Goal: Task Accomplishment & Management: Manage account settings

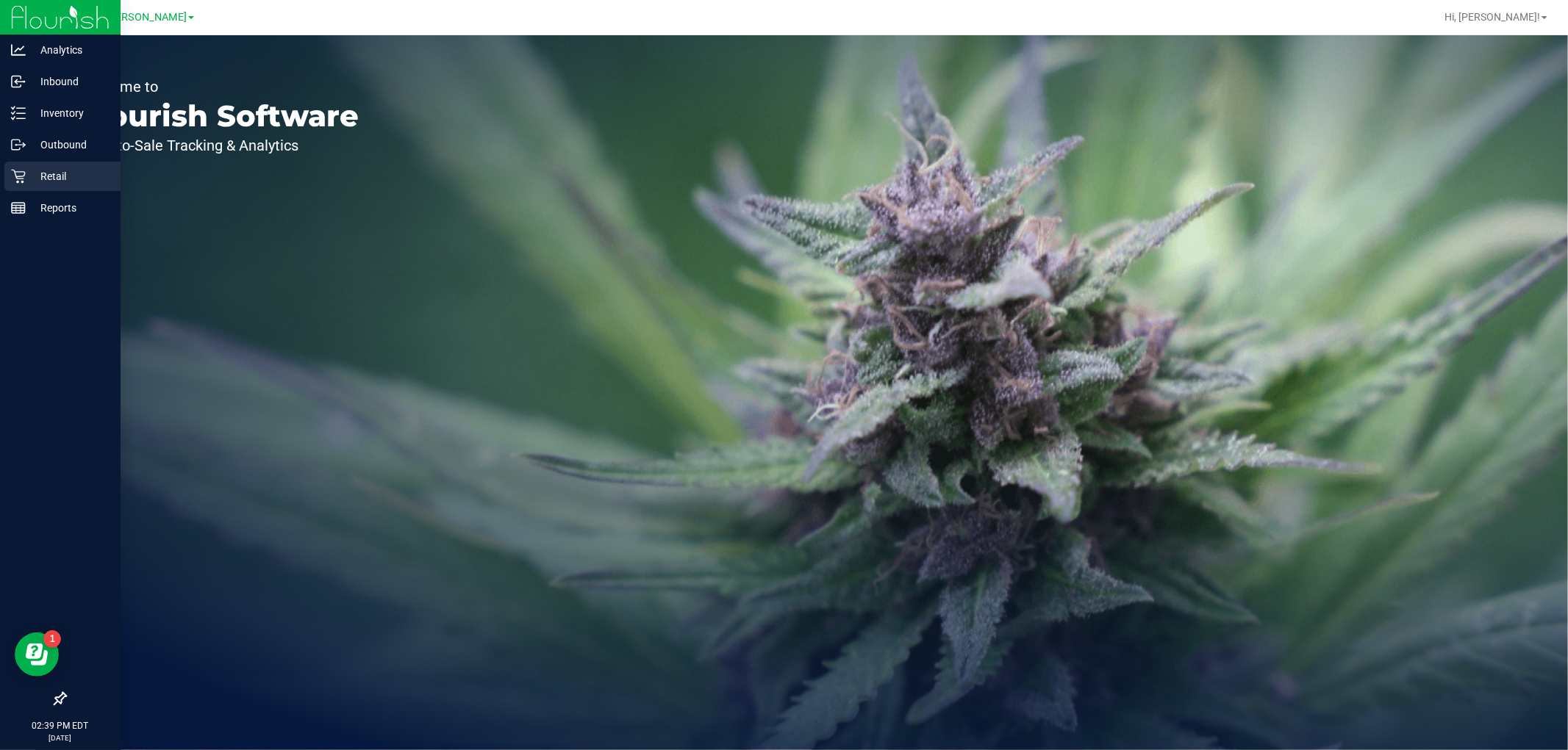
click at [26, 171] on p "Retail" at bounding box center [69, 177] width 88 height 18
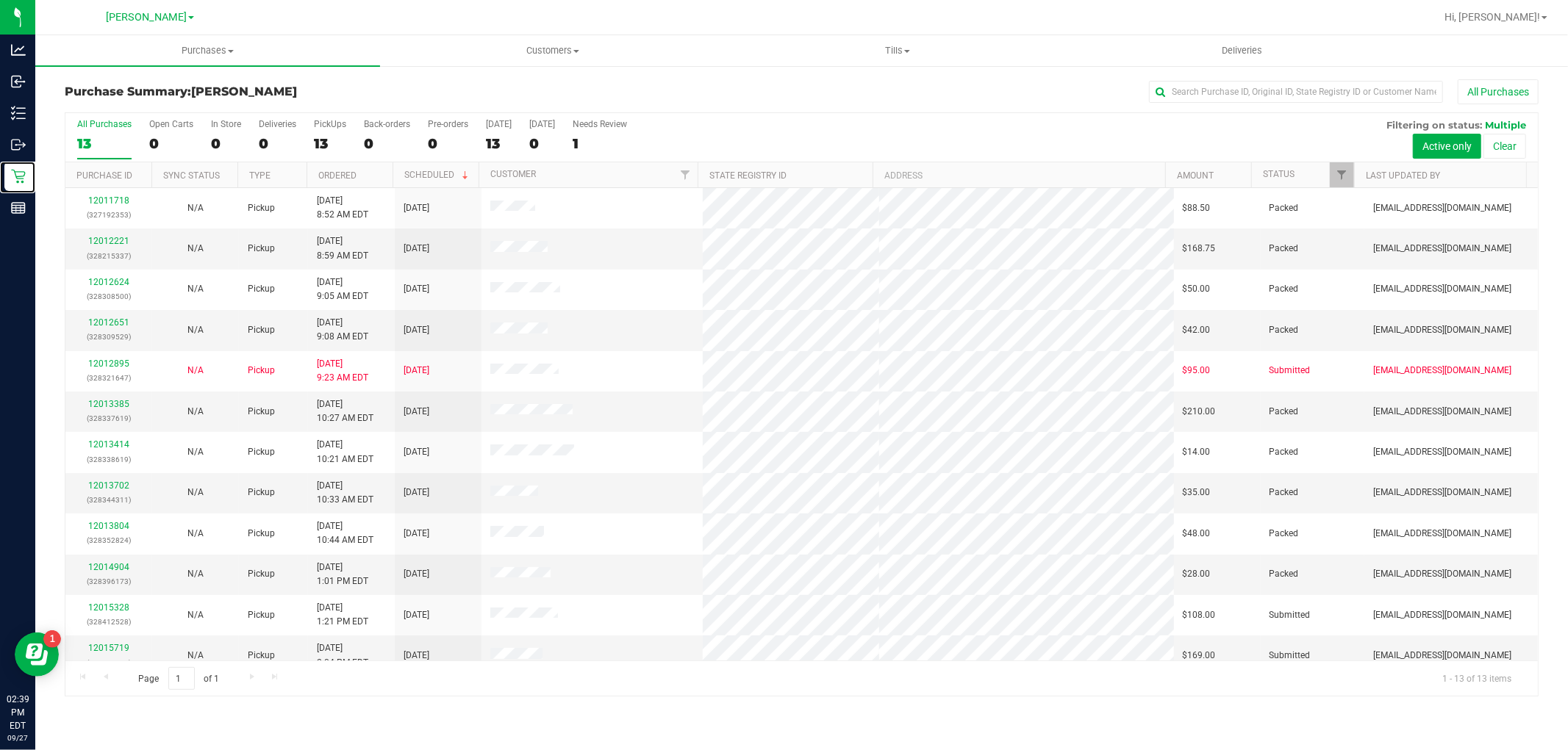
scroll to position [56, 0]
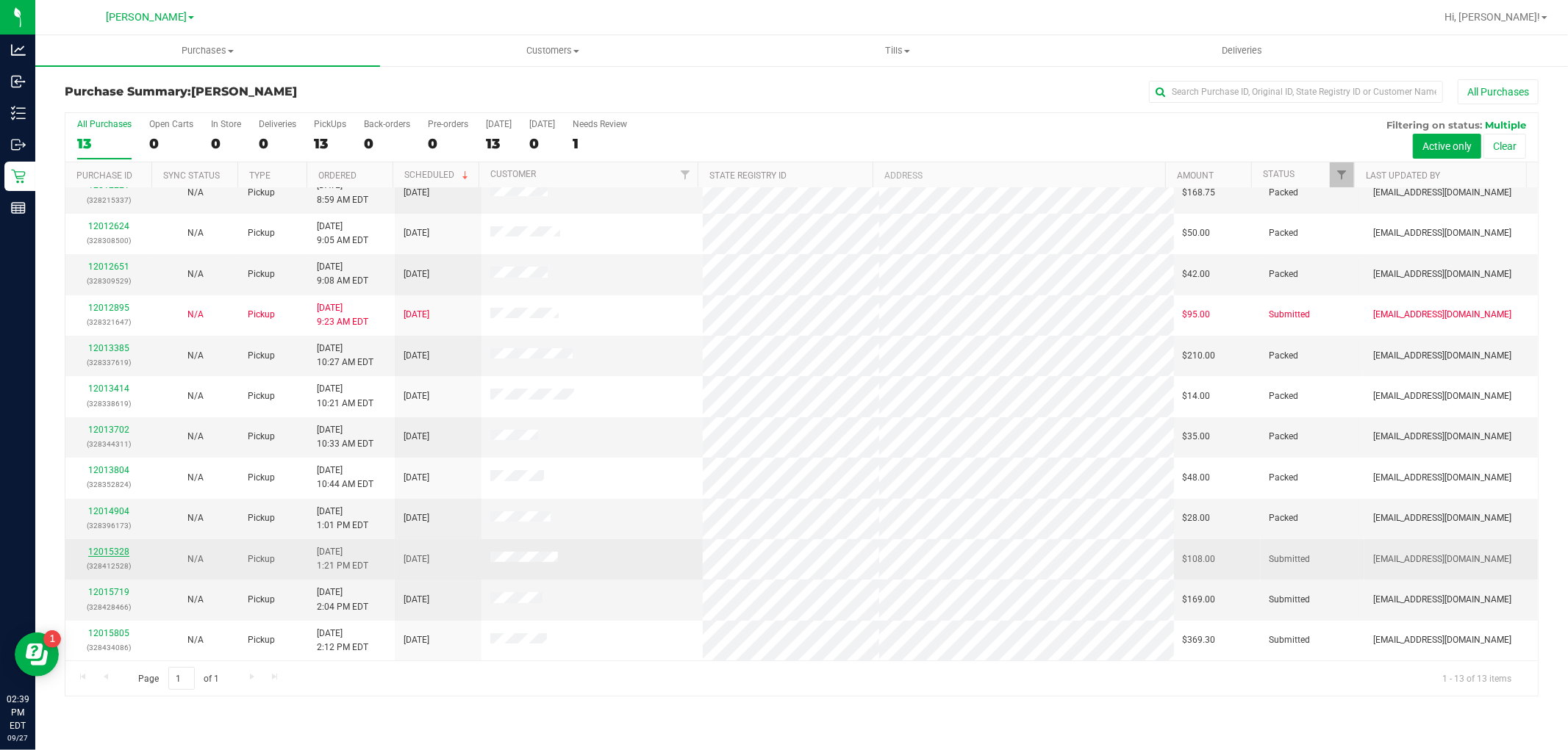
click at [115, 547] on link "12015328" at bounding box center [108, 552] width 41 height 11
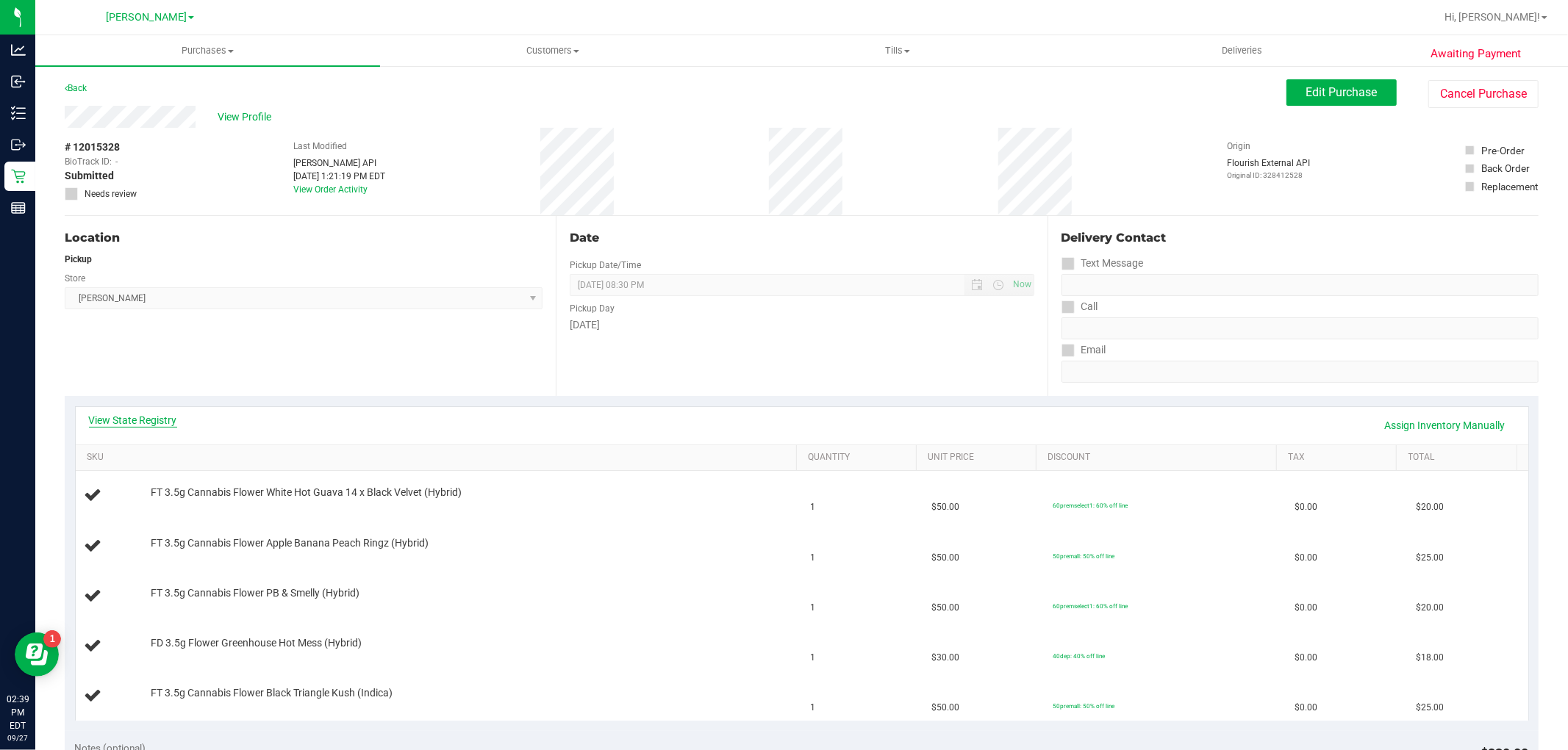
click at [151, 419] on link "View State Registry" at bounding box center [133, 419] width 88 height 15
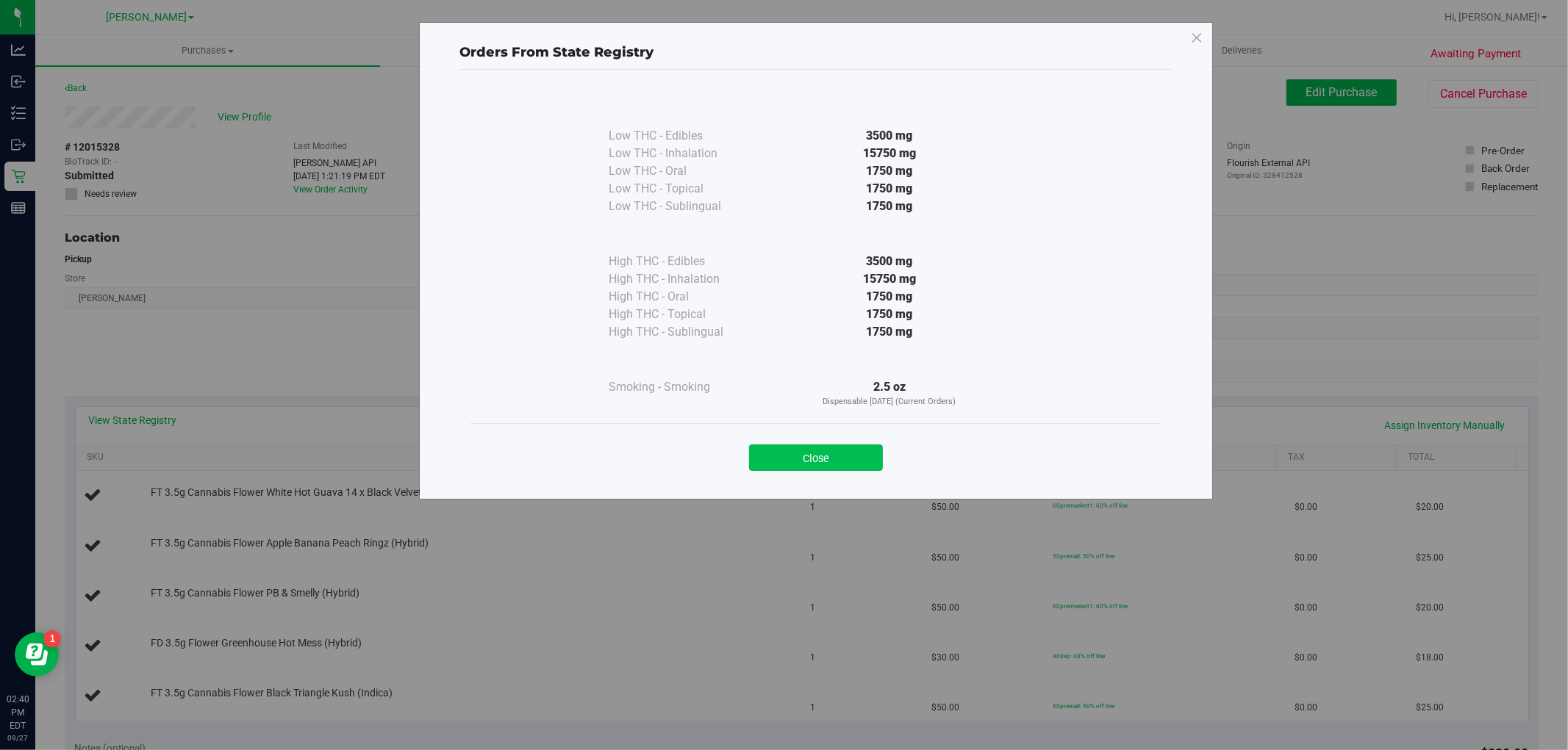
click at [787, 446] on button "Close" at bounding box center [816, 457] width 134 height 26
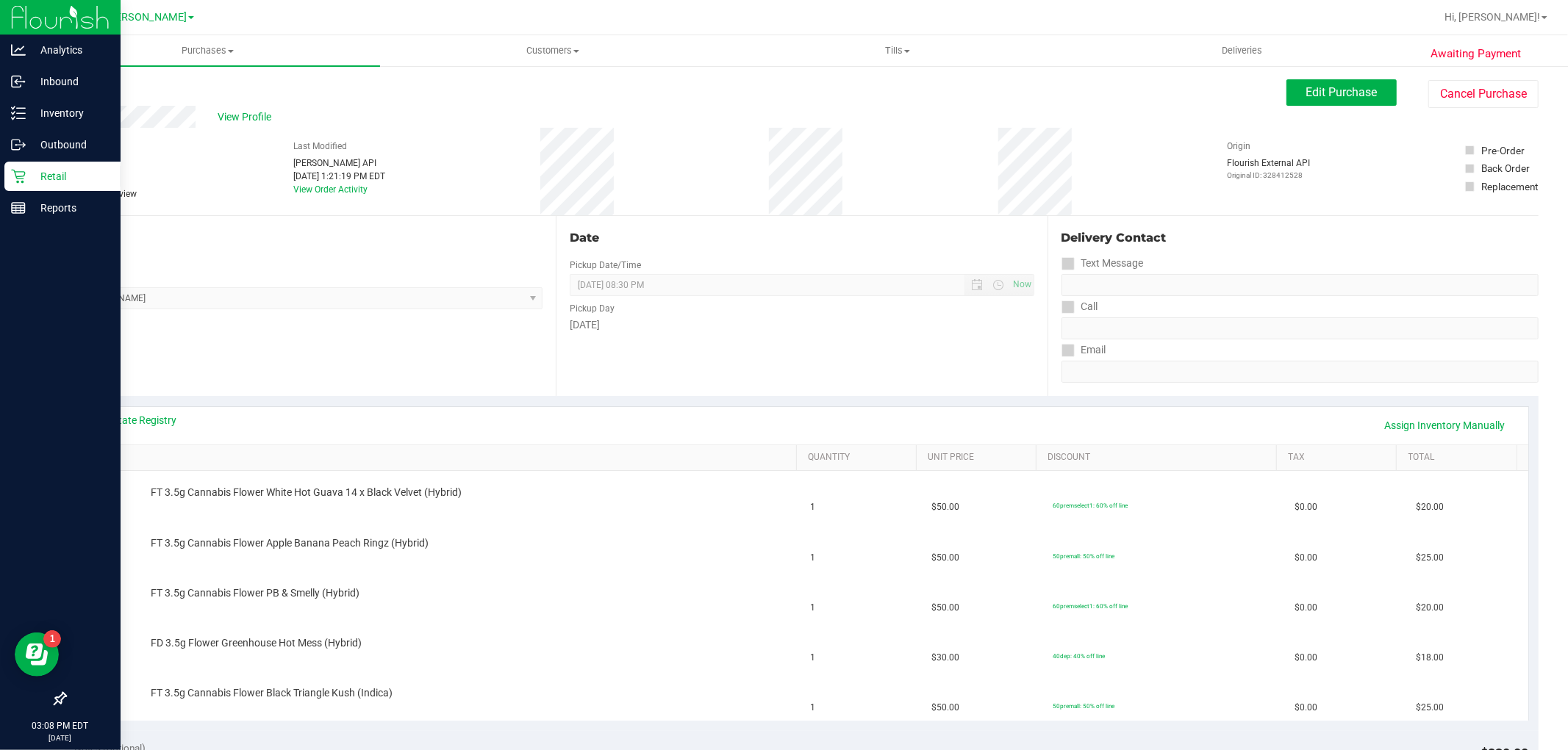
click at [15, 177] on icon at bounding box center [18, 176] width 15 height 15
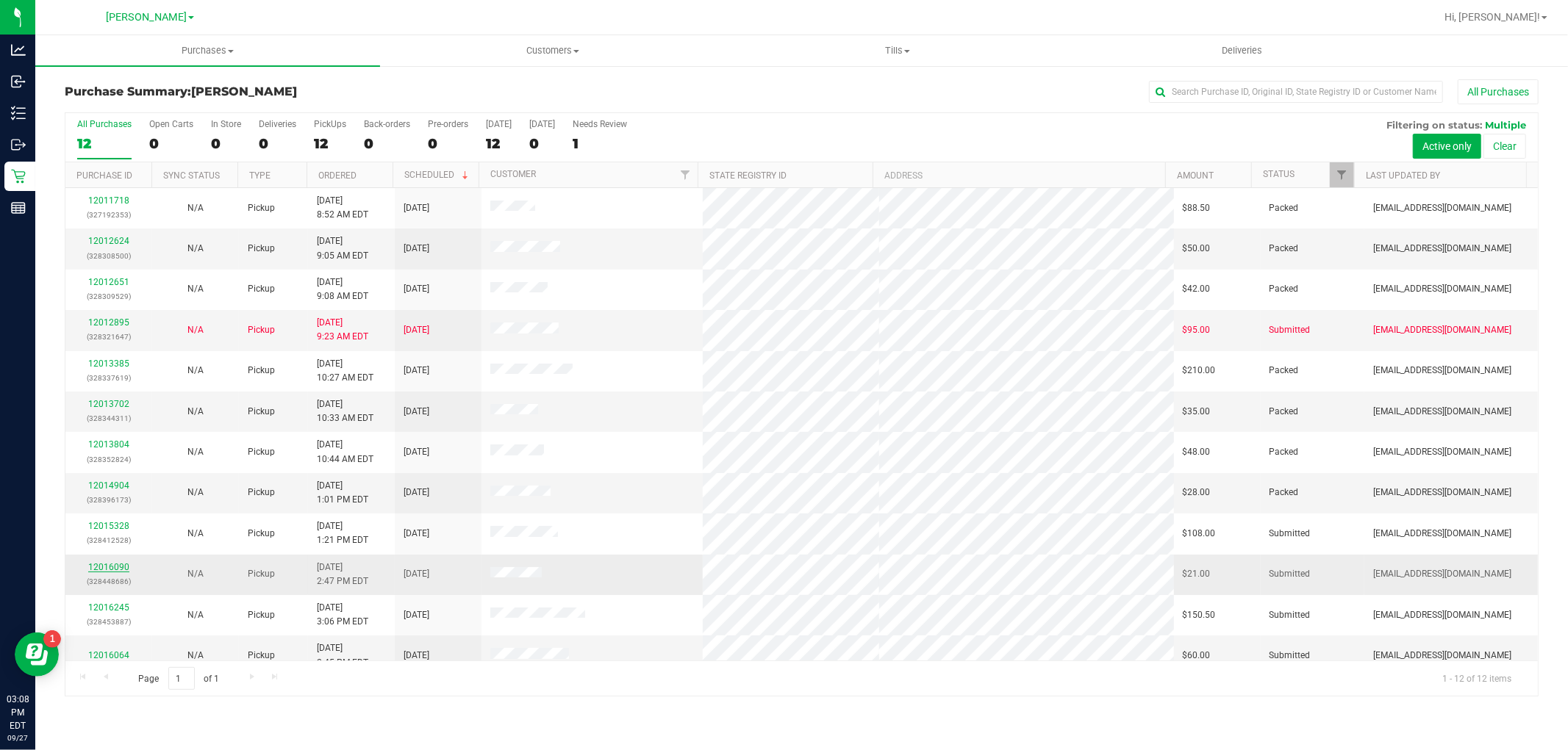
click at [113, 566] on link "12016090" at bounding box center [108, 567] width 41 height 11
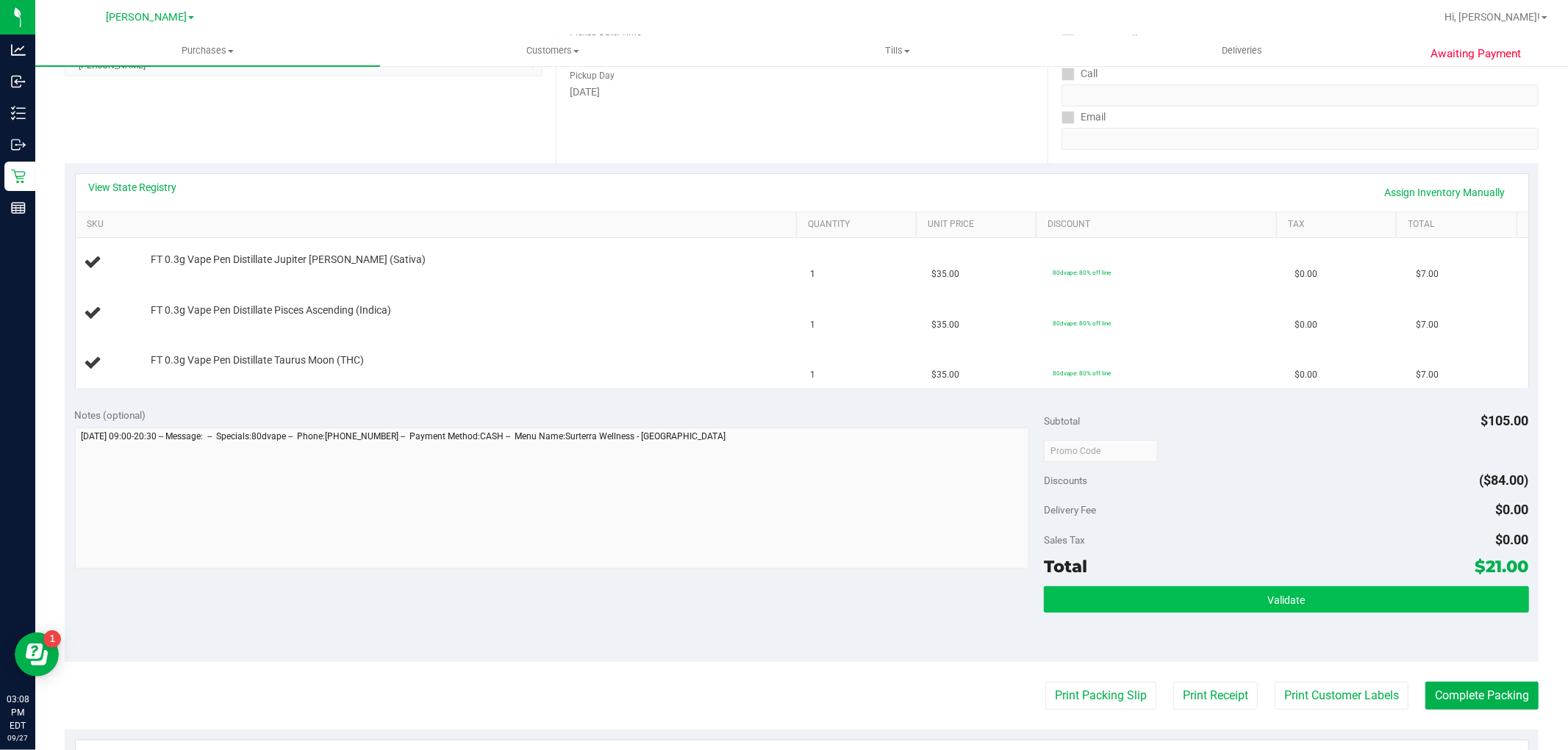
scroll to position [245, 0]
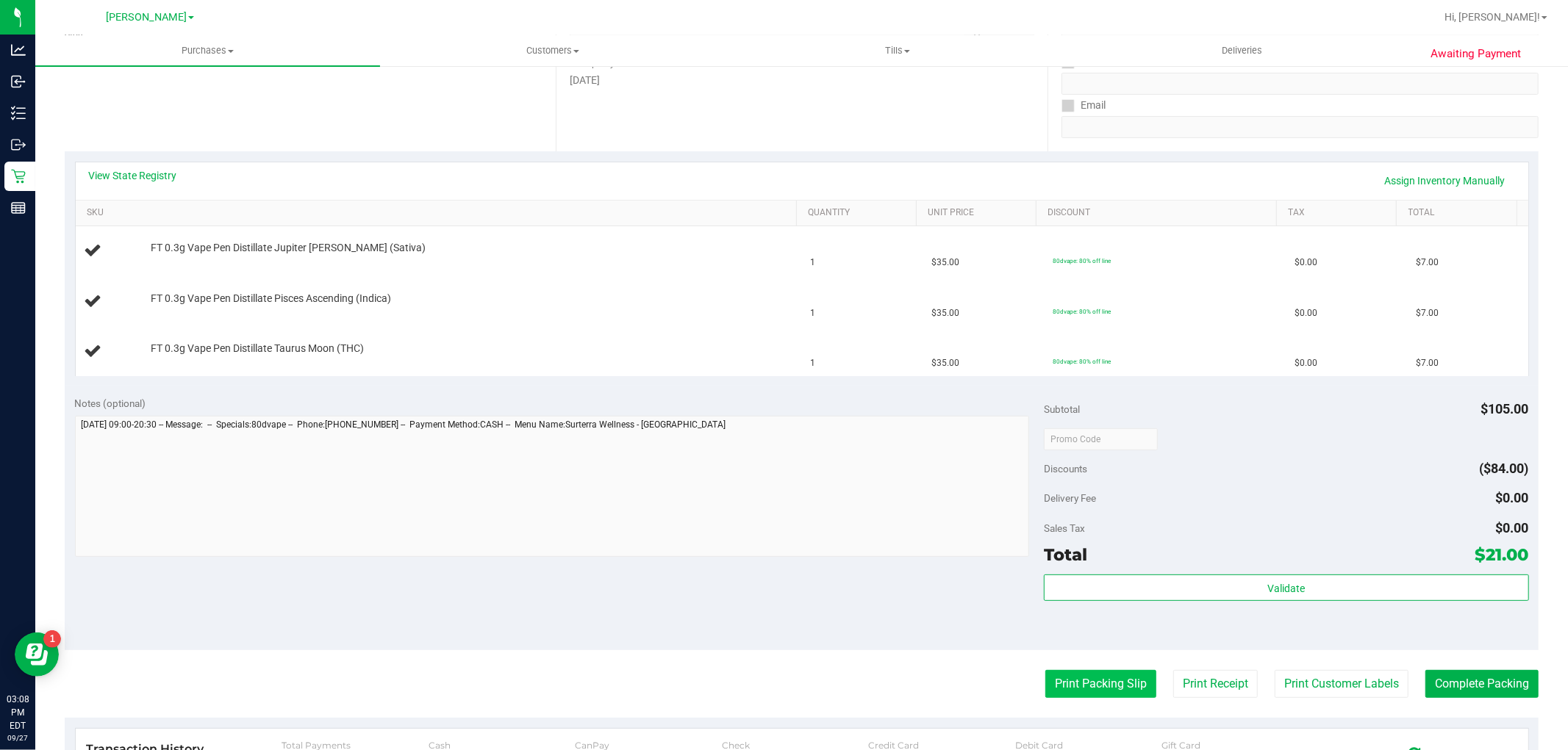
click at [1060, 682] on button "Print Packing Slip" at bounding box center [1102, 684] width 111 height 28
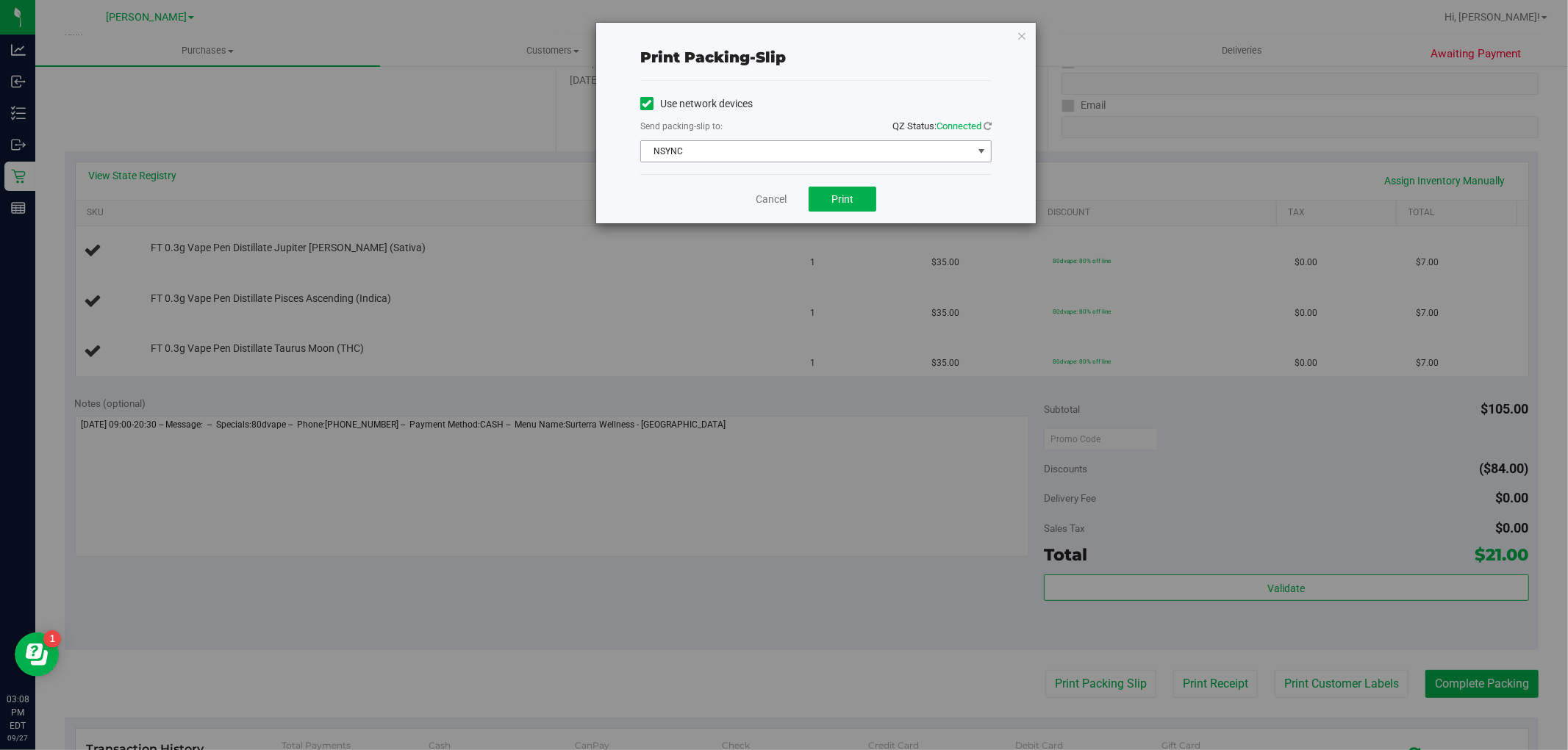
click at [824, 153] on span "NSYNC" at bounding box center [807, 151] width 332 height 20
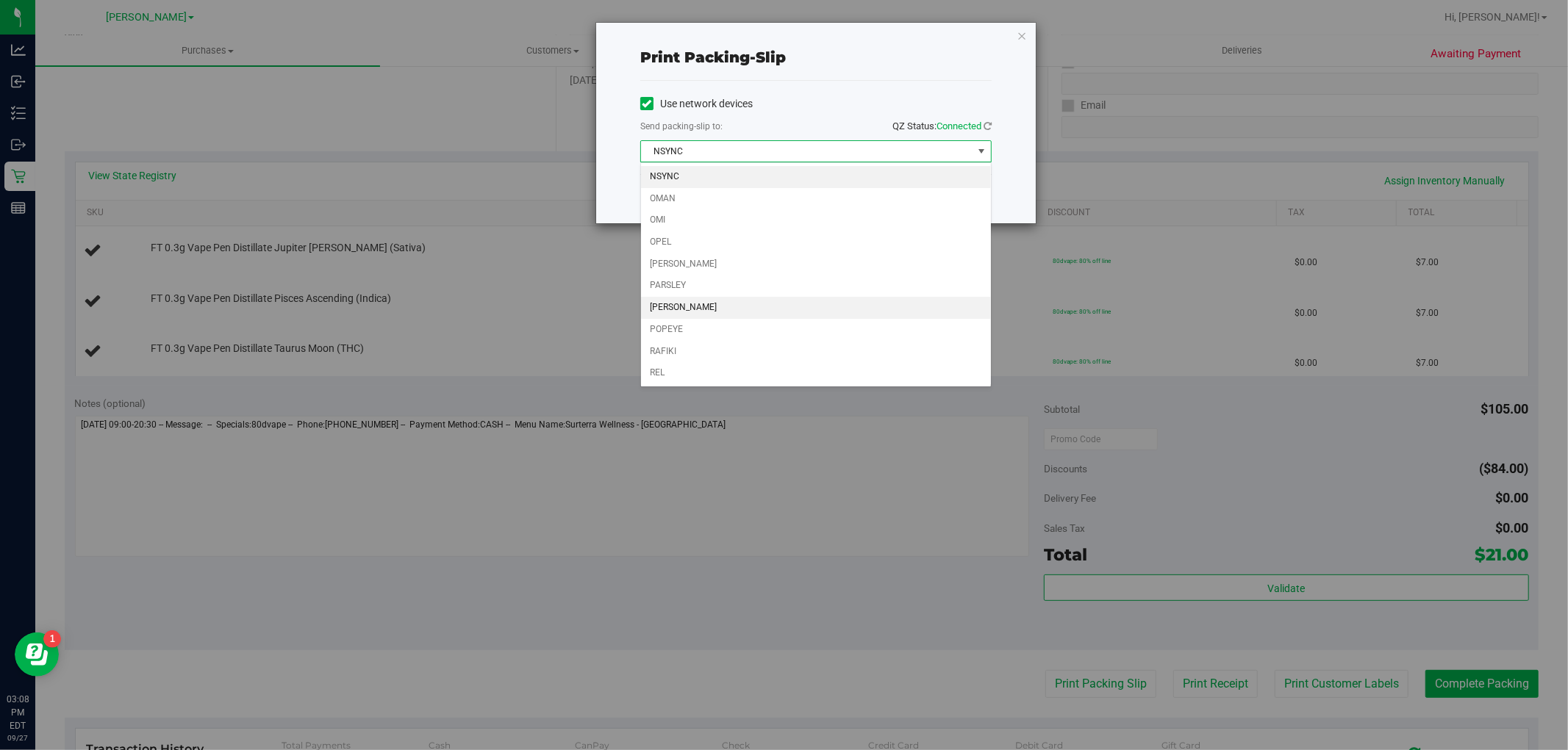
click at [767, 316] on li "[PERSON_NAME]" at bounding box center [816, 307] width 350 height 22
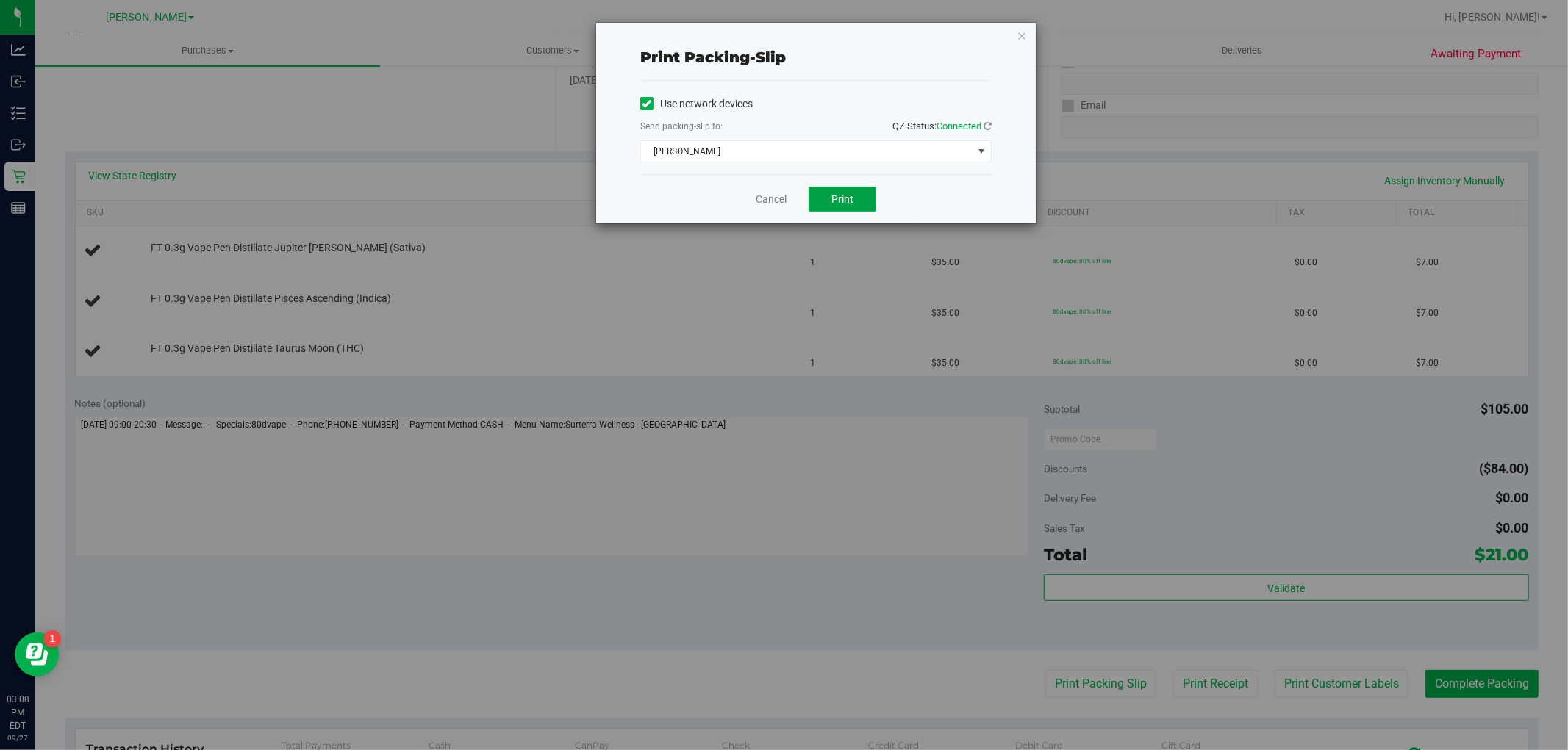
drag, startPoint x: 826, startPoint y: 194, endPoint x: 848, endPoint y: 251, distance: 61.1
click at [827, 193] on button "Print" at bounding box center [842, 199] width 67 height 25
click at [1025, 34] on icon "button" at bounding box center [1022, 35] width 11 height 18
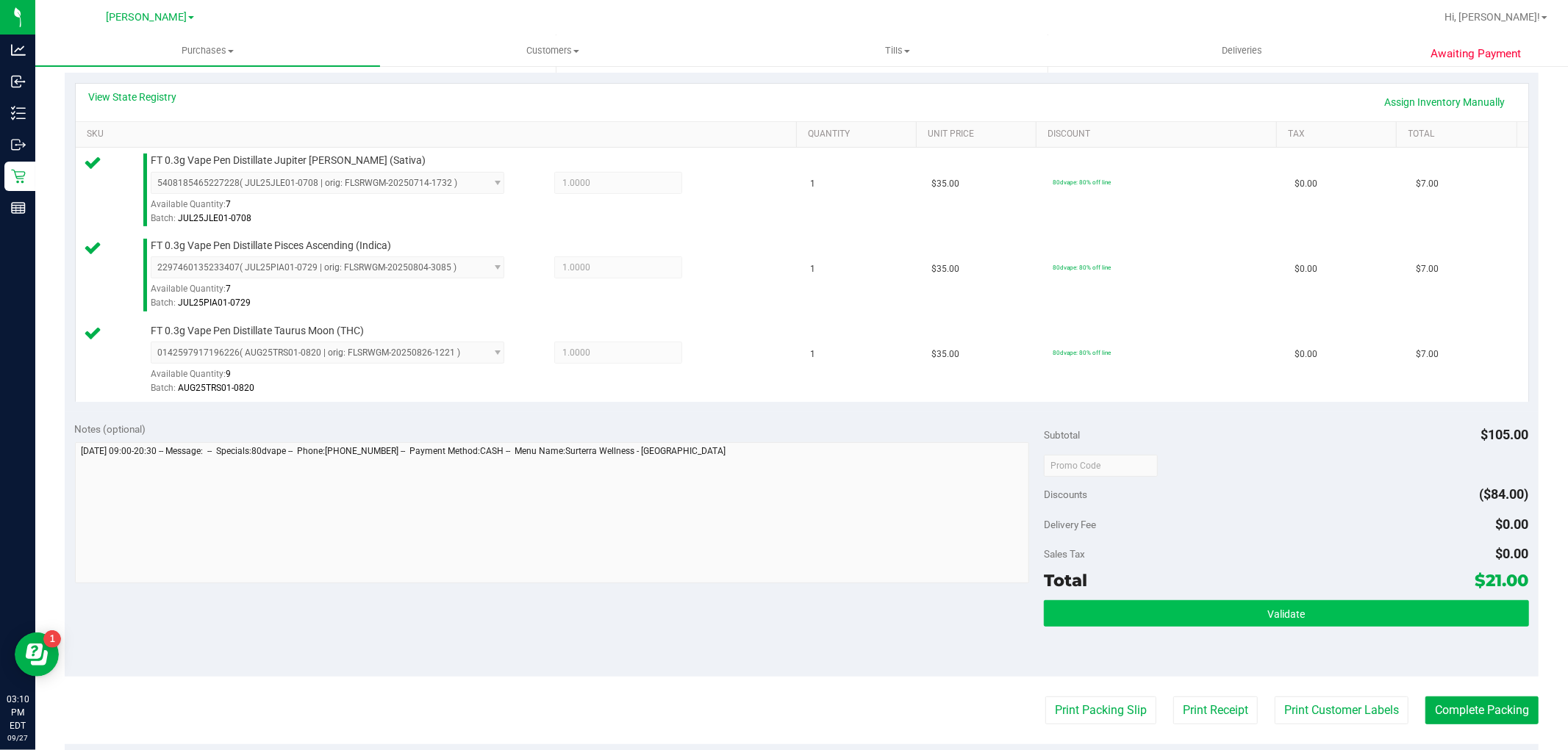
scroll to position [408, 0]
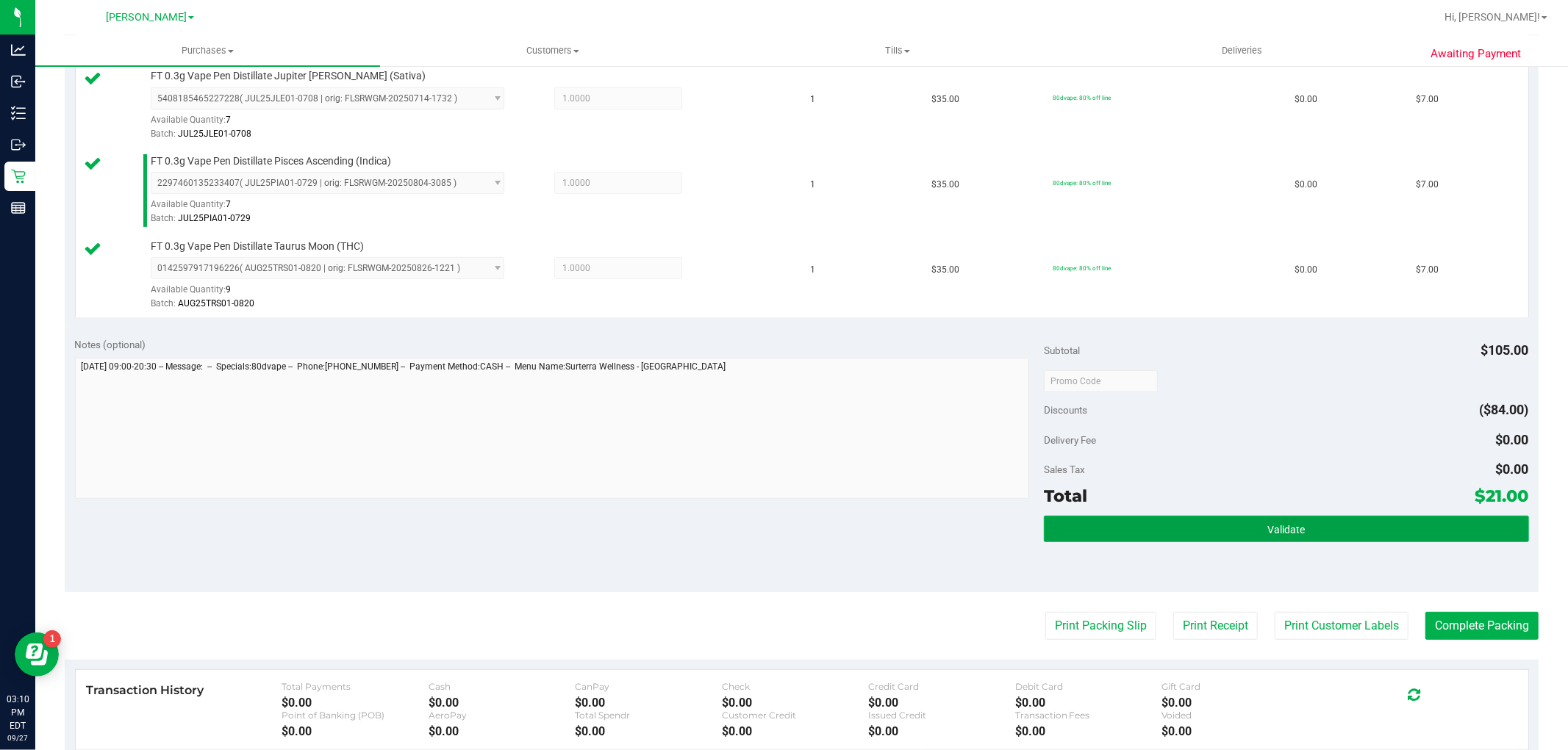
click at [1126, 533] on button "Validate" at bounding box center [1286, 529] width 485 height 26
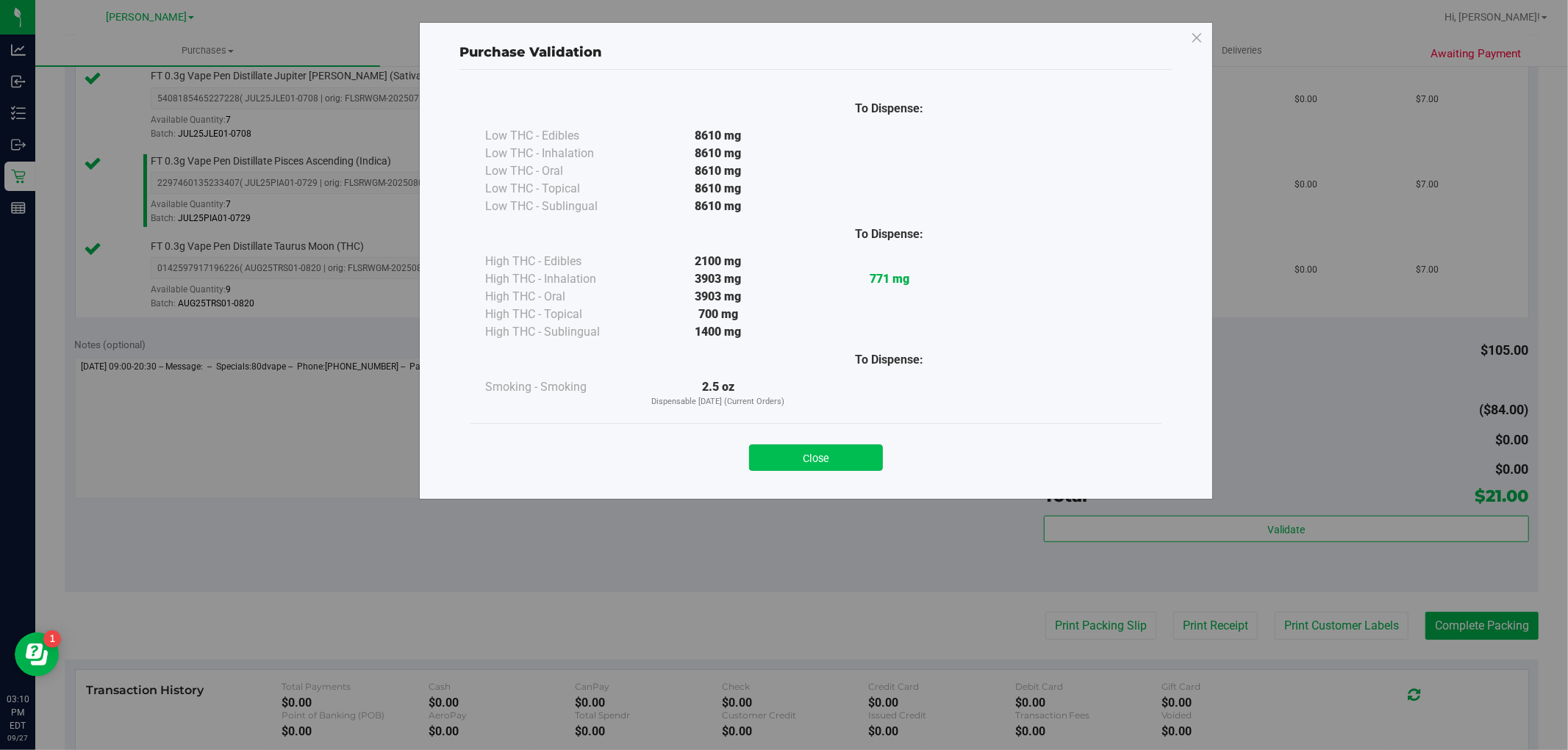
click at [811, 463] on button "Close" at bounding box center [816, 457] width 134 height 26
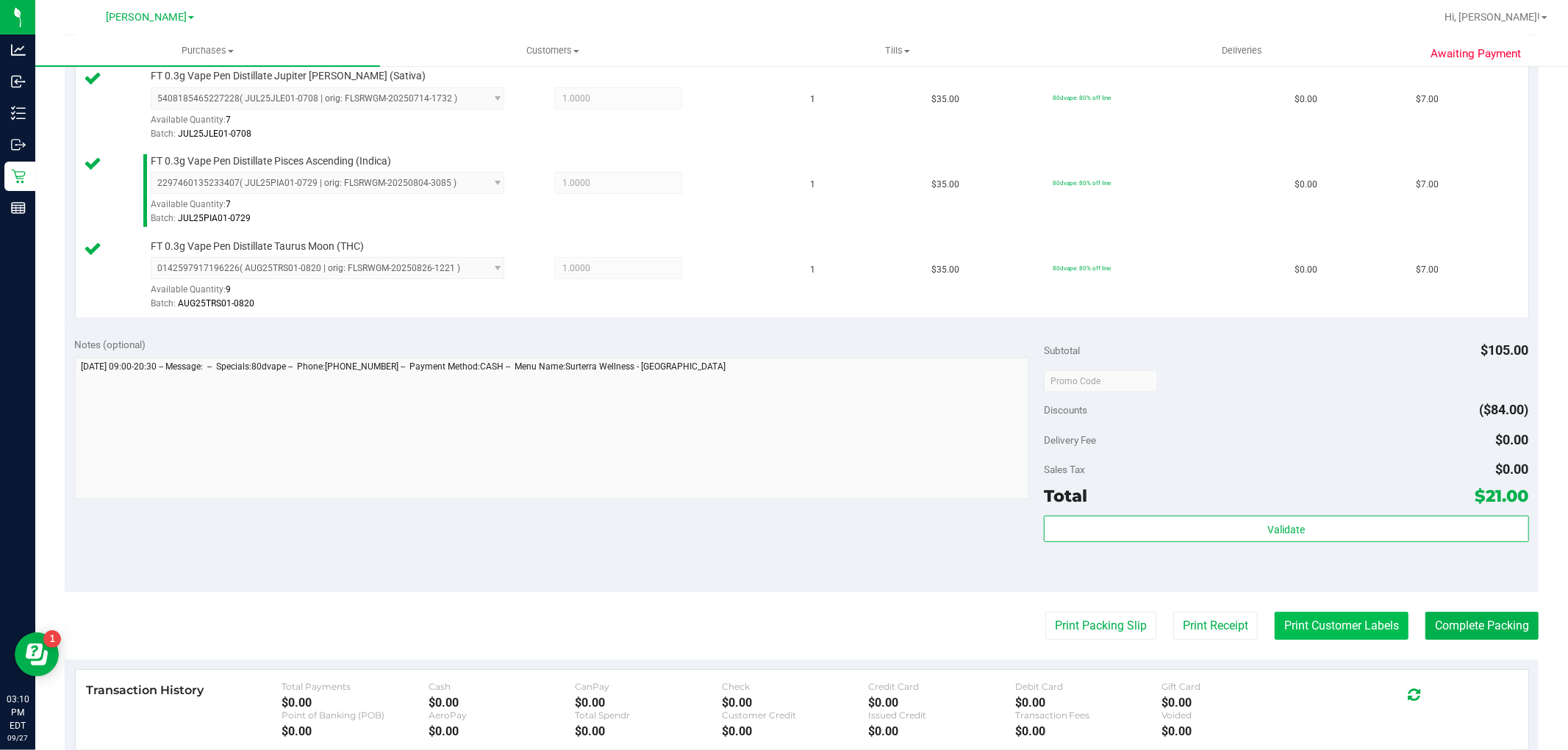
click at [1306, 628] on button "Print Customer Labels" at bounding box center [1342, 626] width 134 height 28
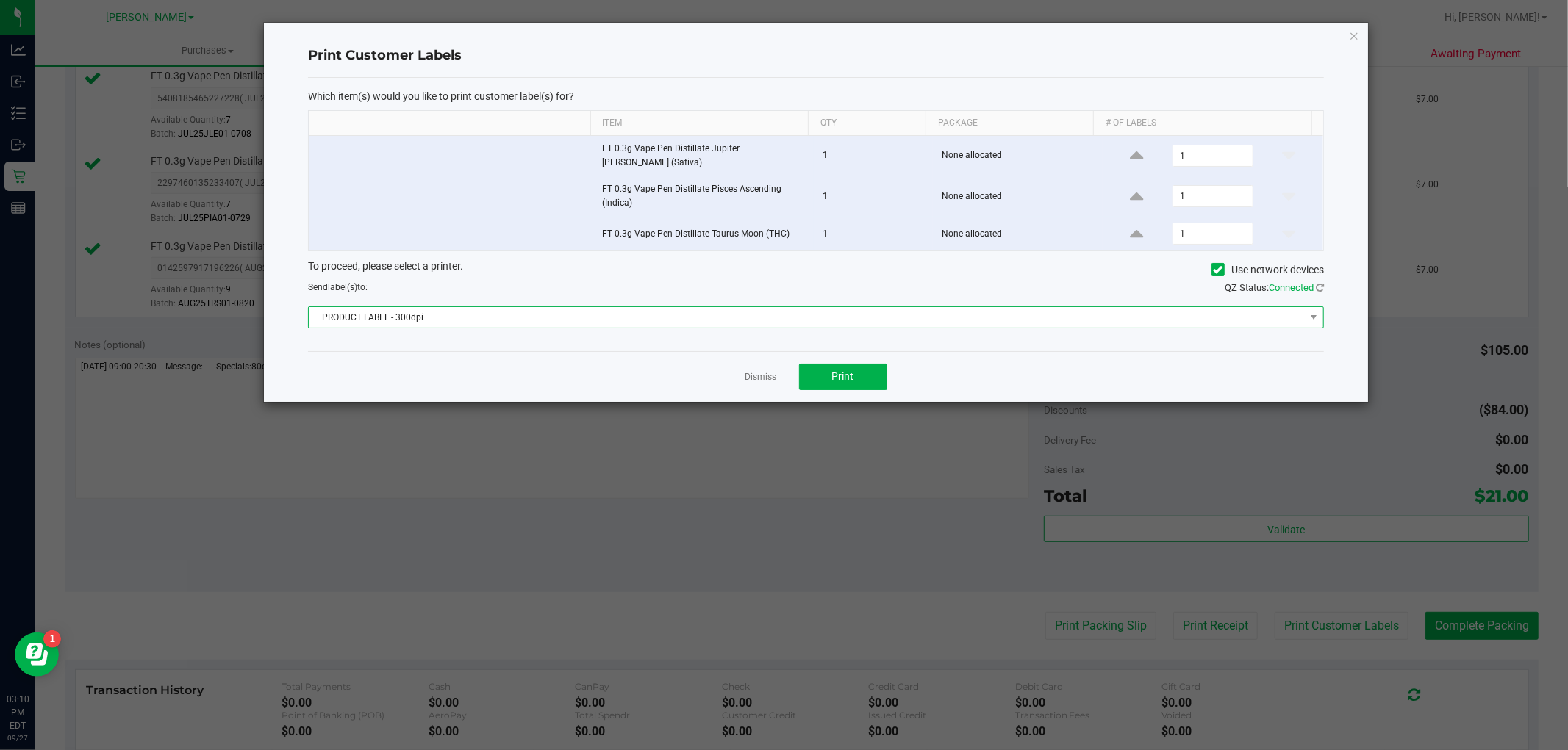
click at [819, 310] on span "PRODUCT LABEL - 300dpi" at bounding box center [806, 317] width 996 height 20
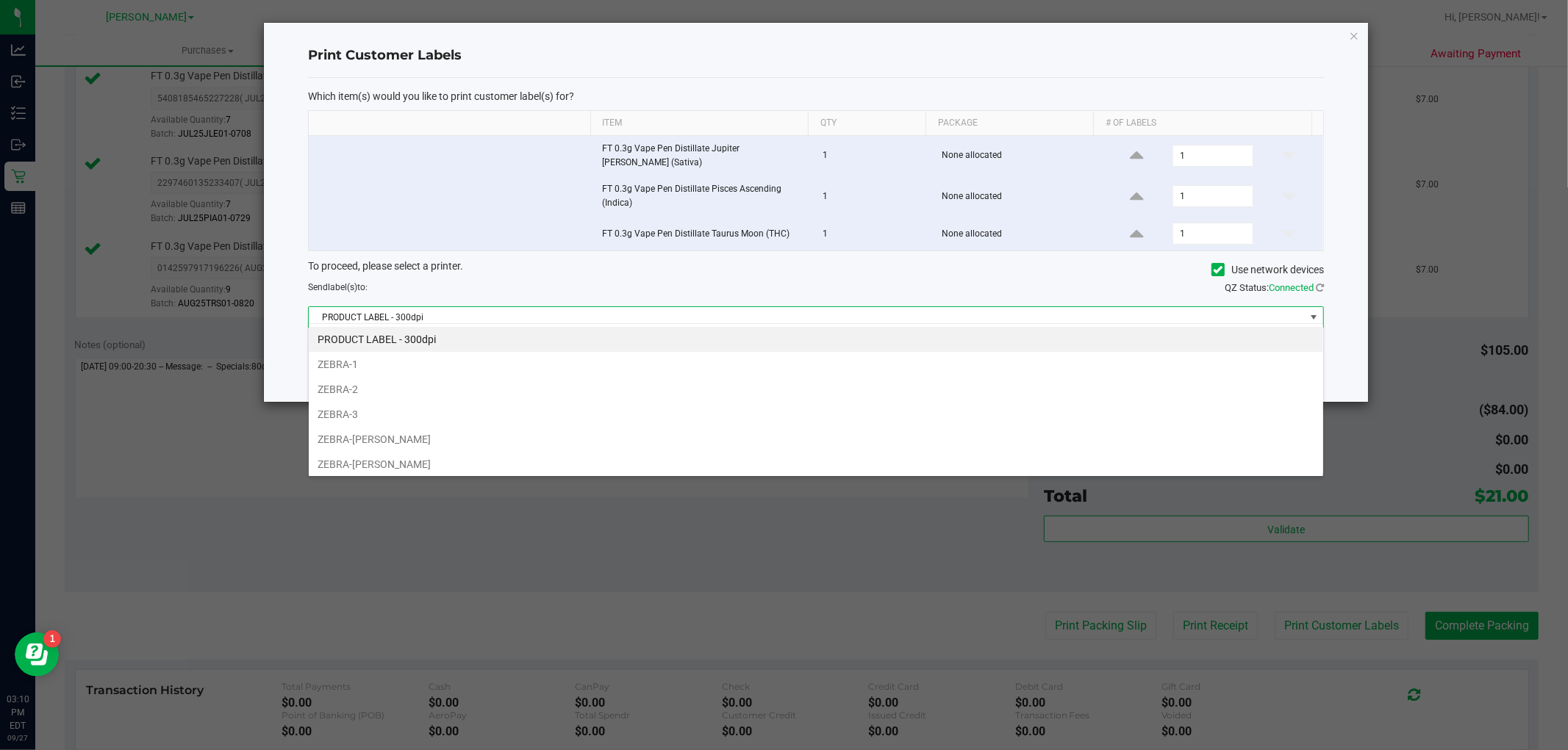
scroll to position [22, 1016]
click at [734, 466] on li "ZEBRA-[PERSON_NAME]" at bounding box center [816, 464] width 1015 height 25
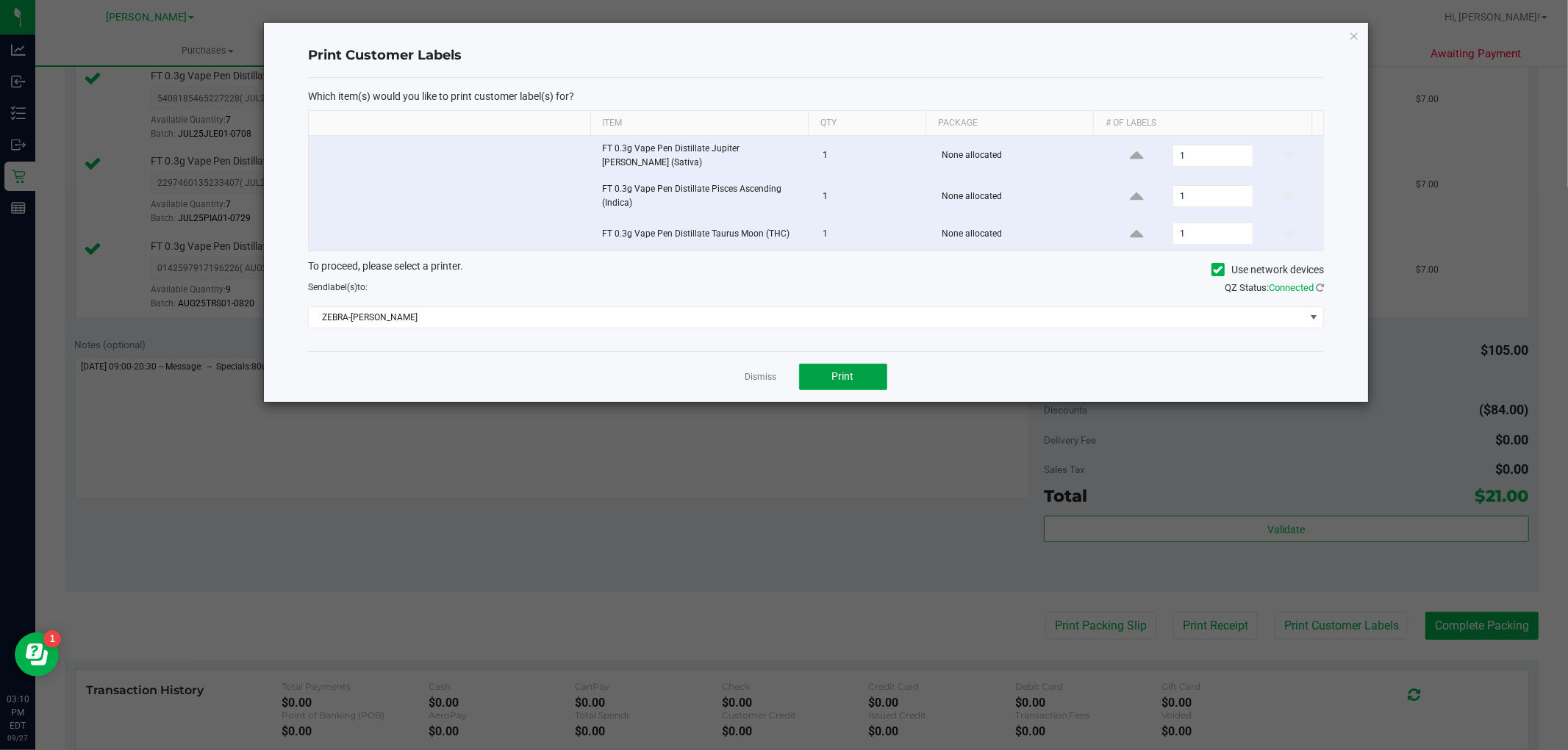
click at [851, 375] on span "Print" at bounding box center [843, 376] width 22 height 12
click at [1360, 31] on div "Print Customer Labels Which item(s) would you like to print customer label(s) f…" at bounding box center [817, 212] width 1105 height 379
click at [1355, 33] on icon "button" at bounding box center [1354, 35] width 11 height 18
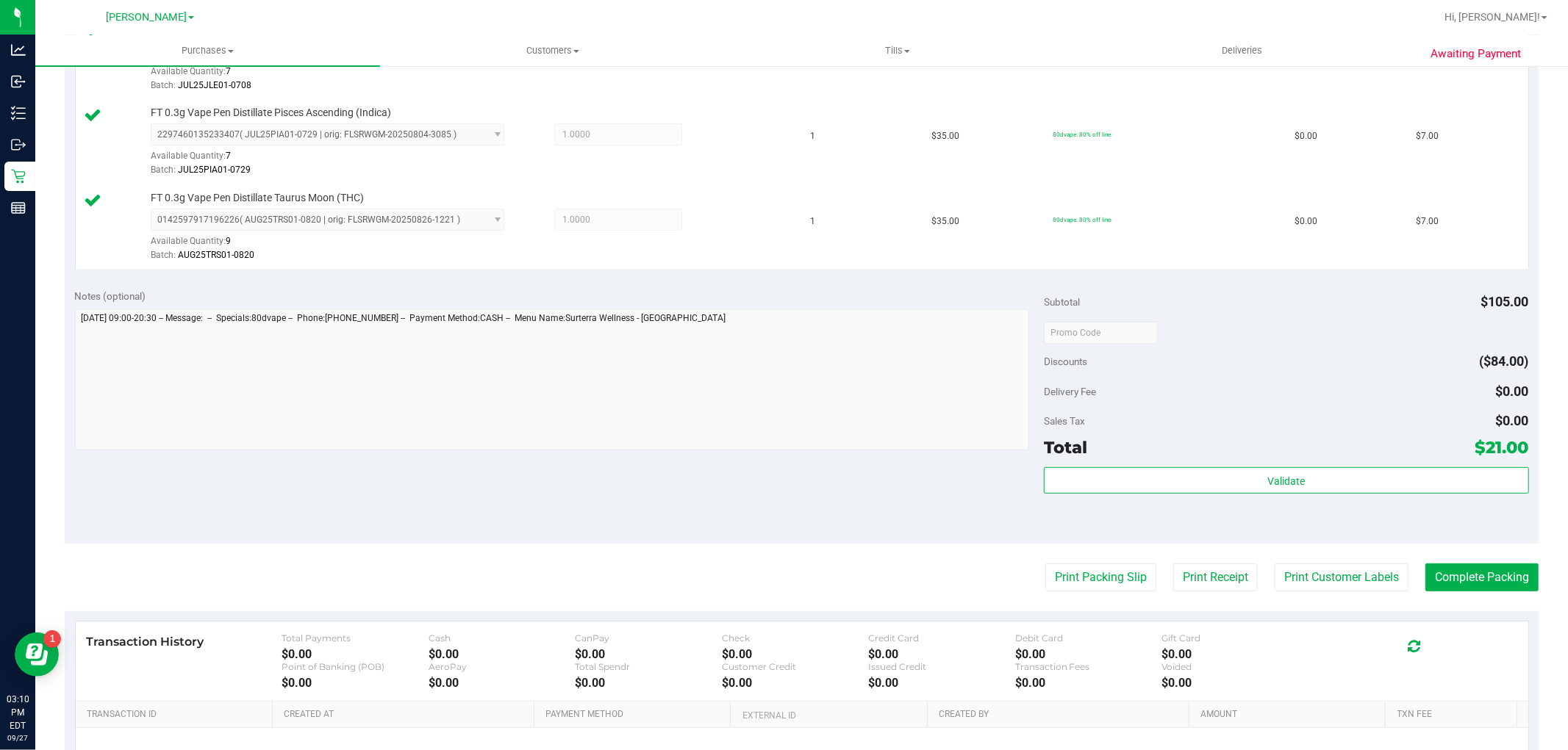
scroll to position [622, 0]
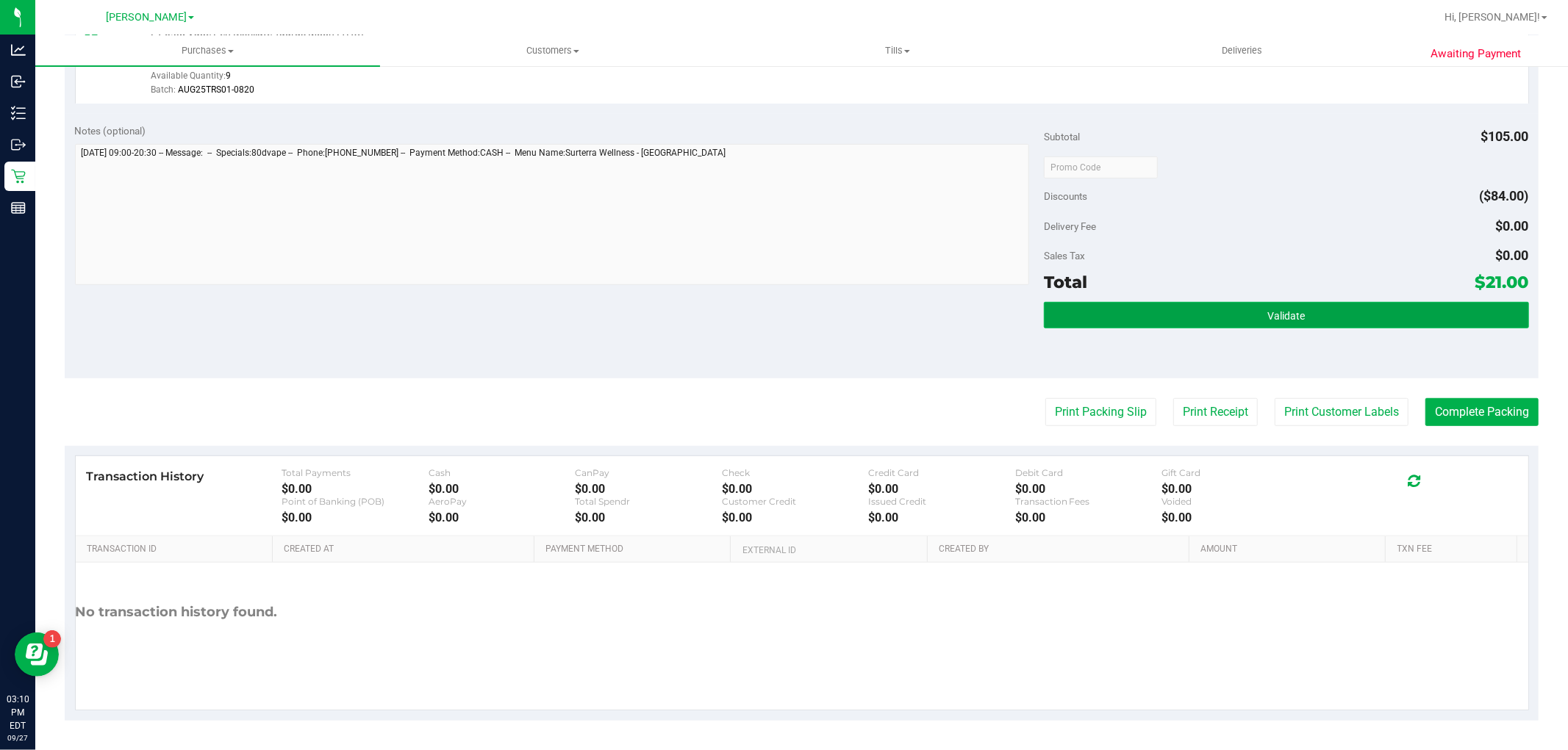
click at [1255, 311] on button "Validate" at bounding box center [1286, 315] width 485 height 26
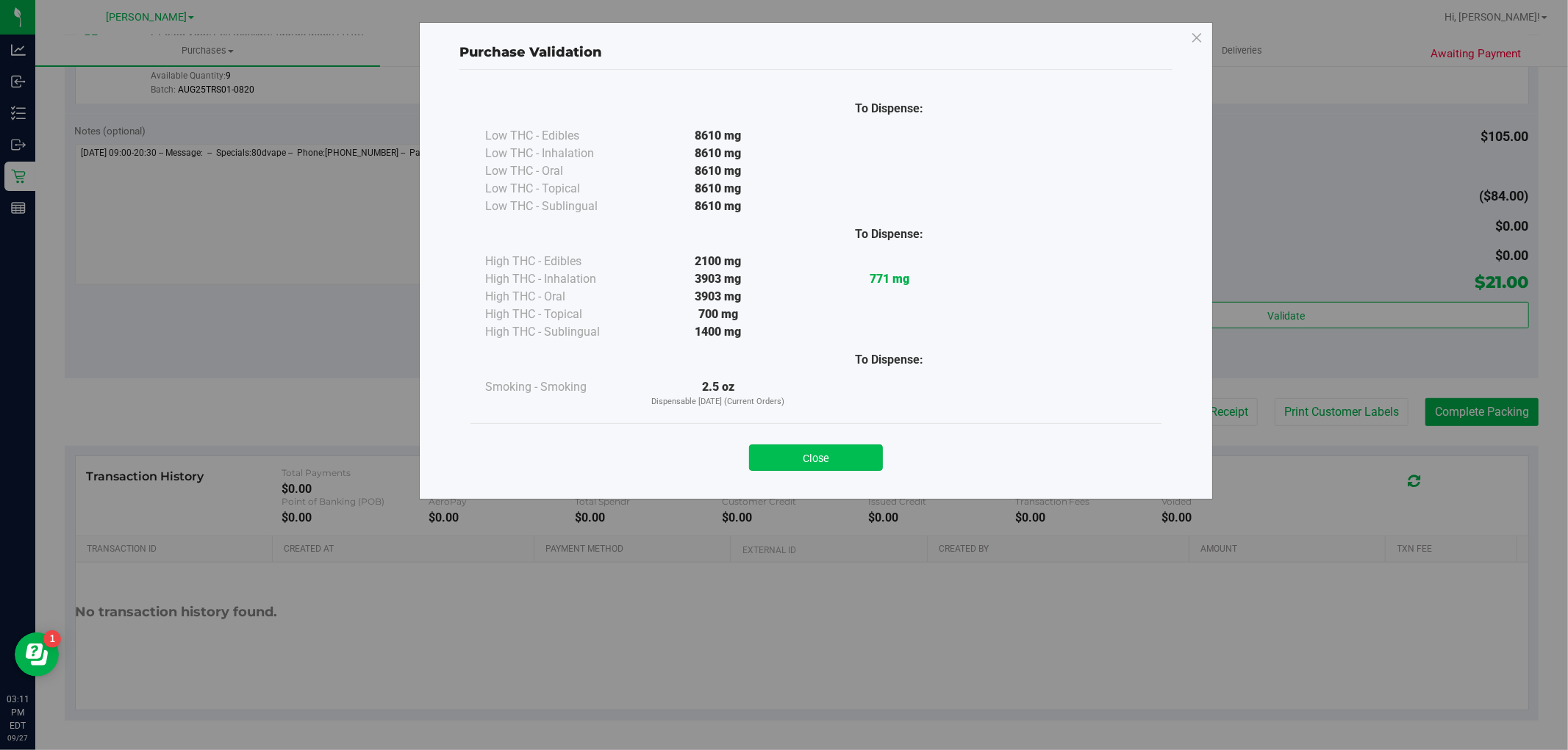
click at [858, 452] on button "Close" at bounding box center [816, 457] width 134 height 26
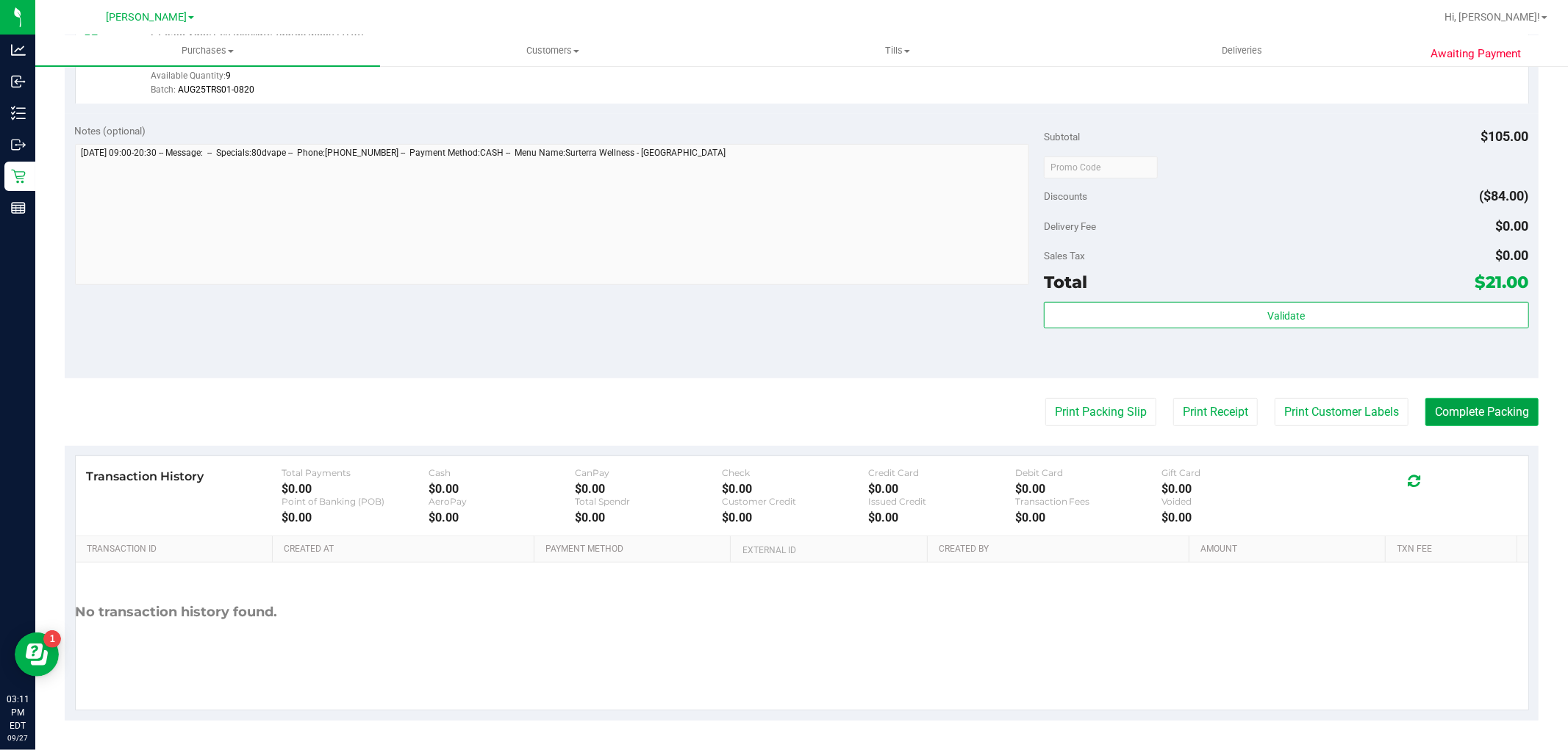
click at [1474, 415] on button "Complete Packing" at bounding box center [1482, 412] width 113 height 28
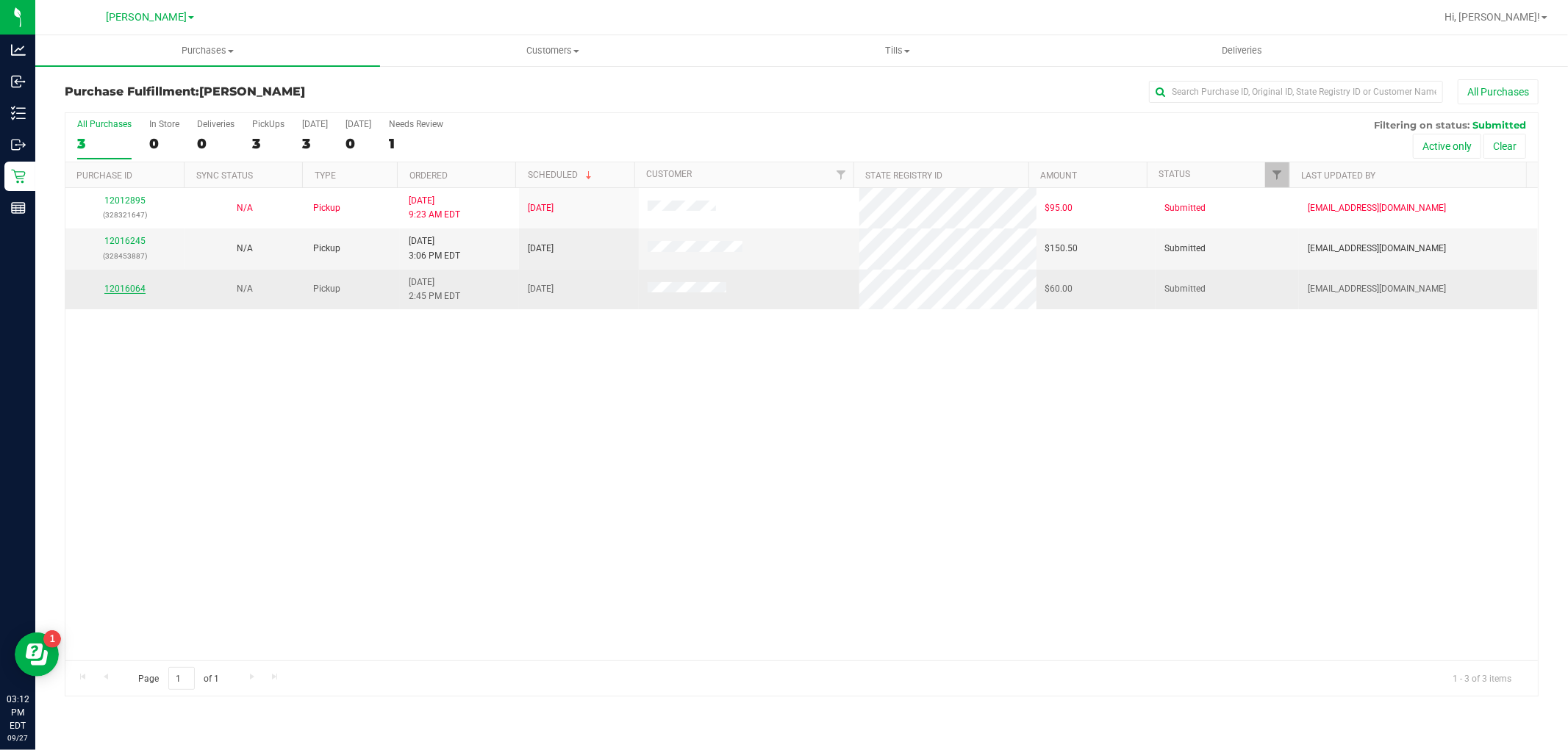
click at [128, 291] on link "12016064" at bounding box center [125, 289] width 41 height 11
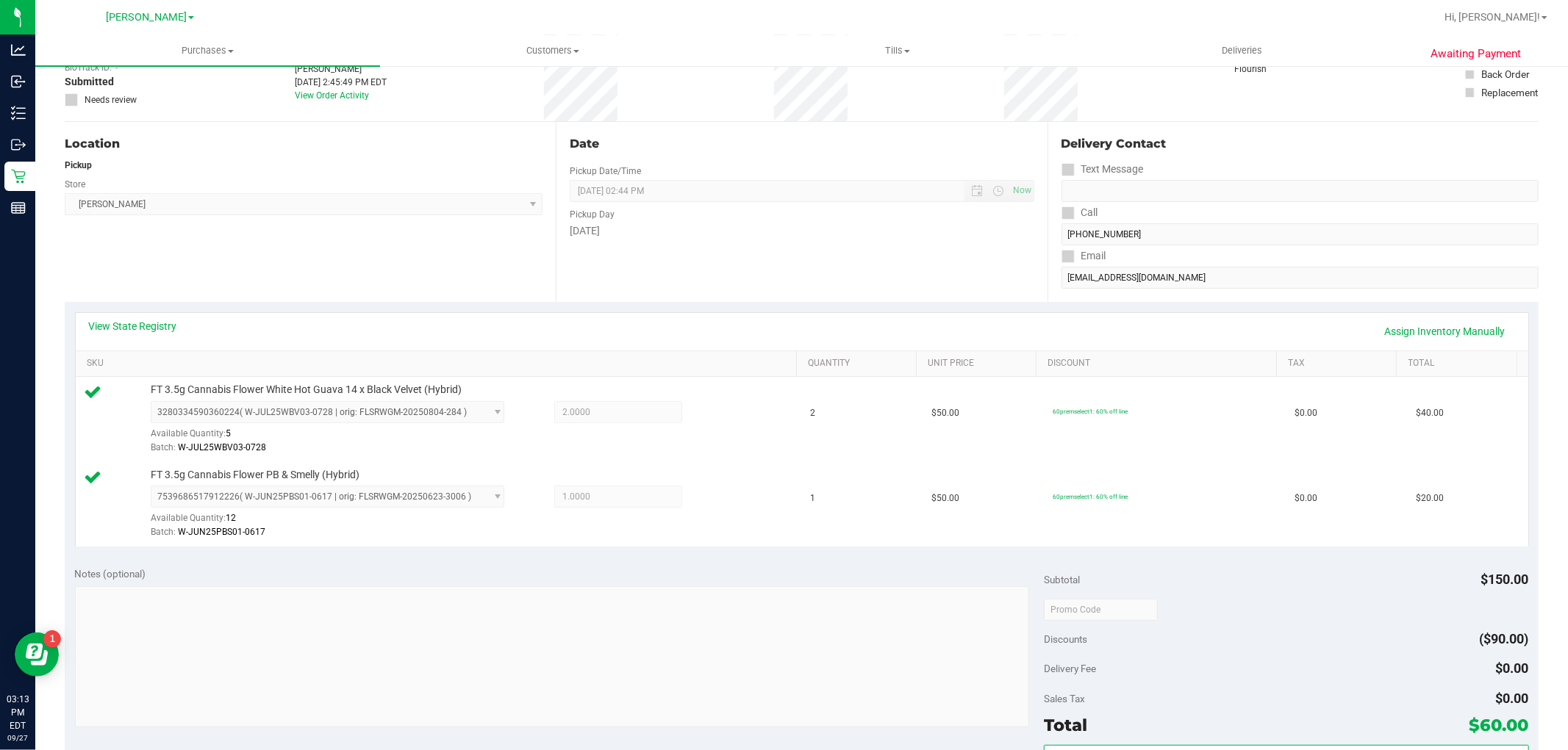
scroll to position [245, 0]
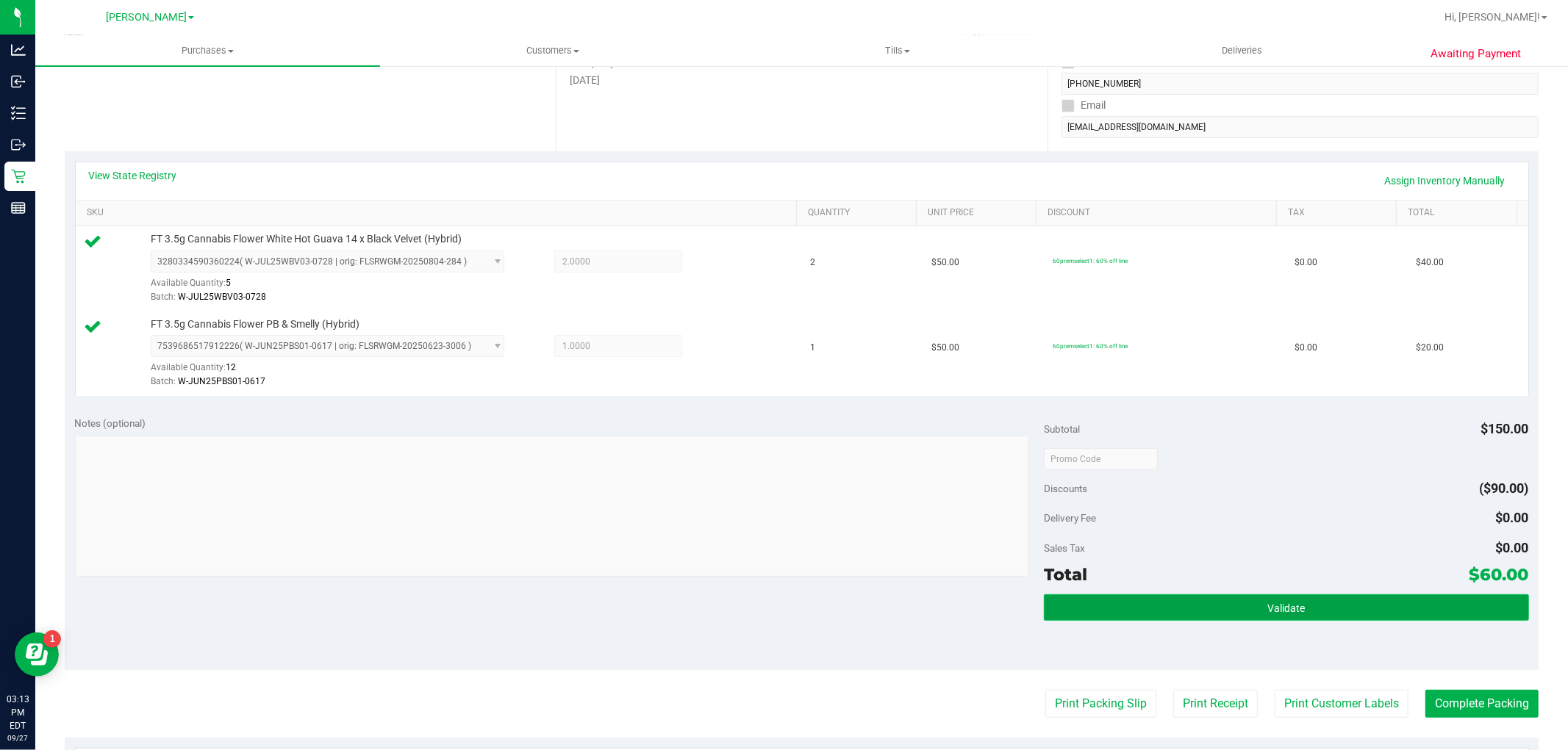
click at [1209, 608] on button "Validate" at bounding box center [1286, 608] width 485 height 26
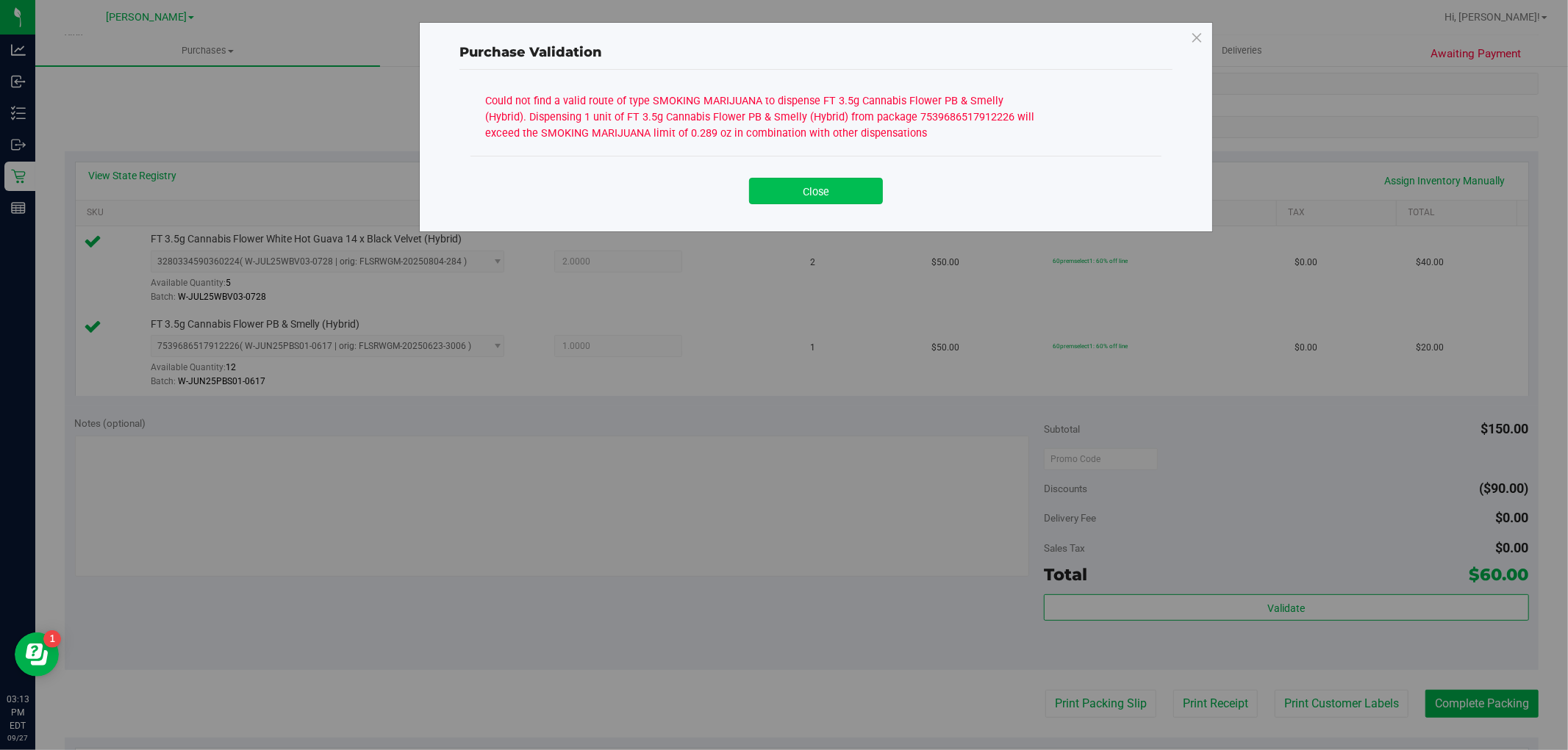
click at [861, 186] on button "Close" at bounding box center [816, 190] width 134 height 26
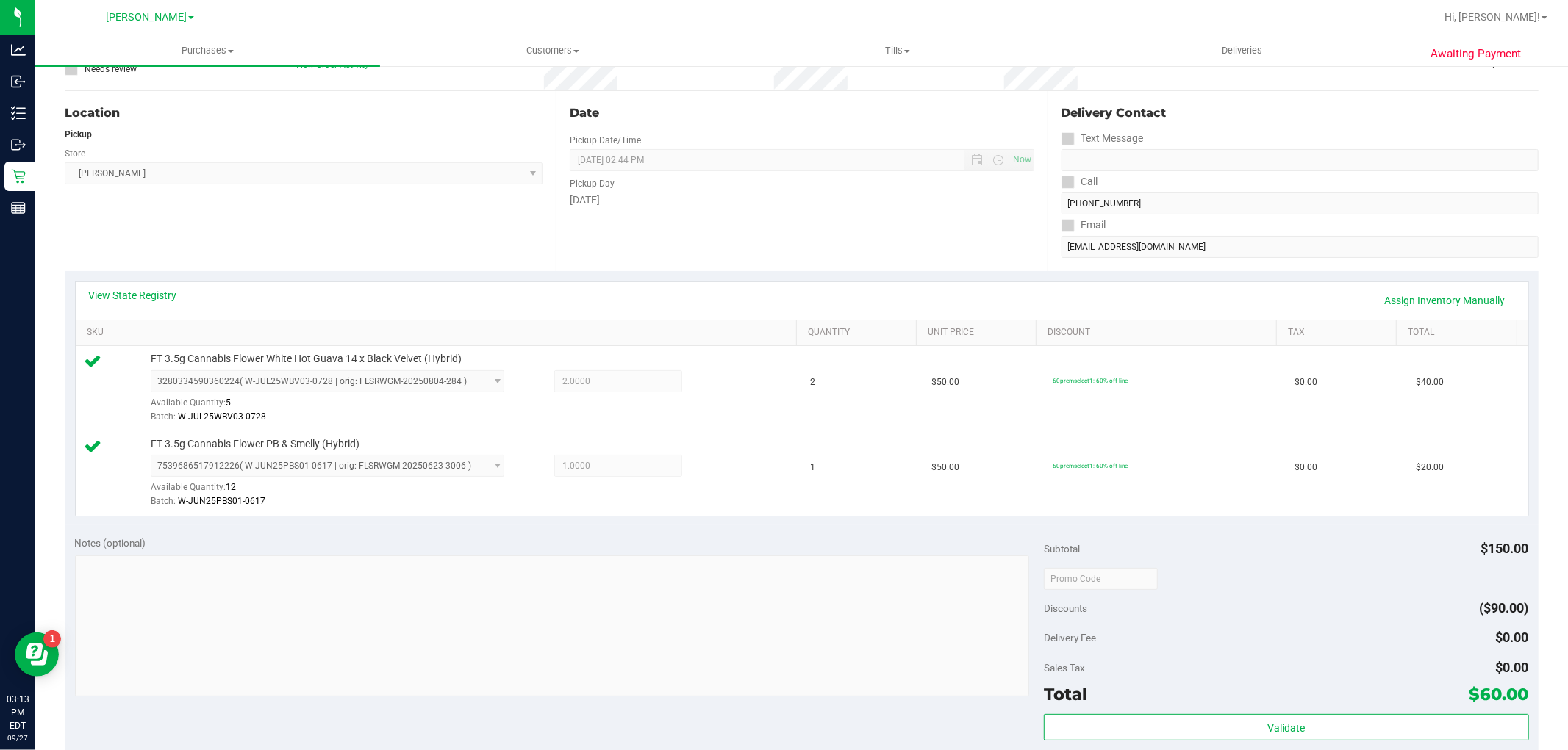
scroll to position [0, 0]
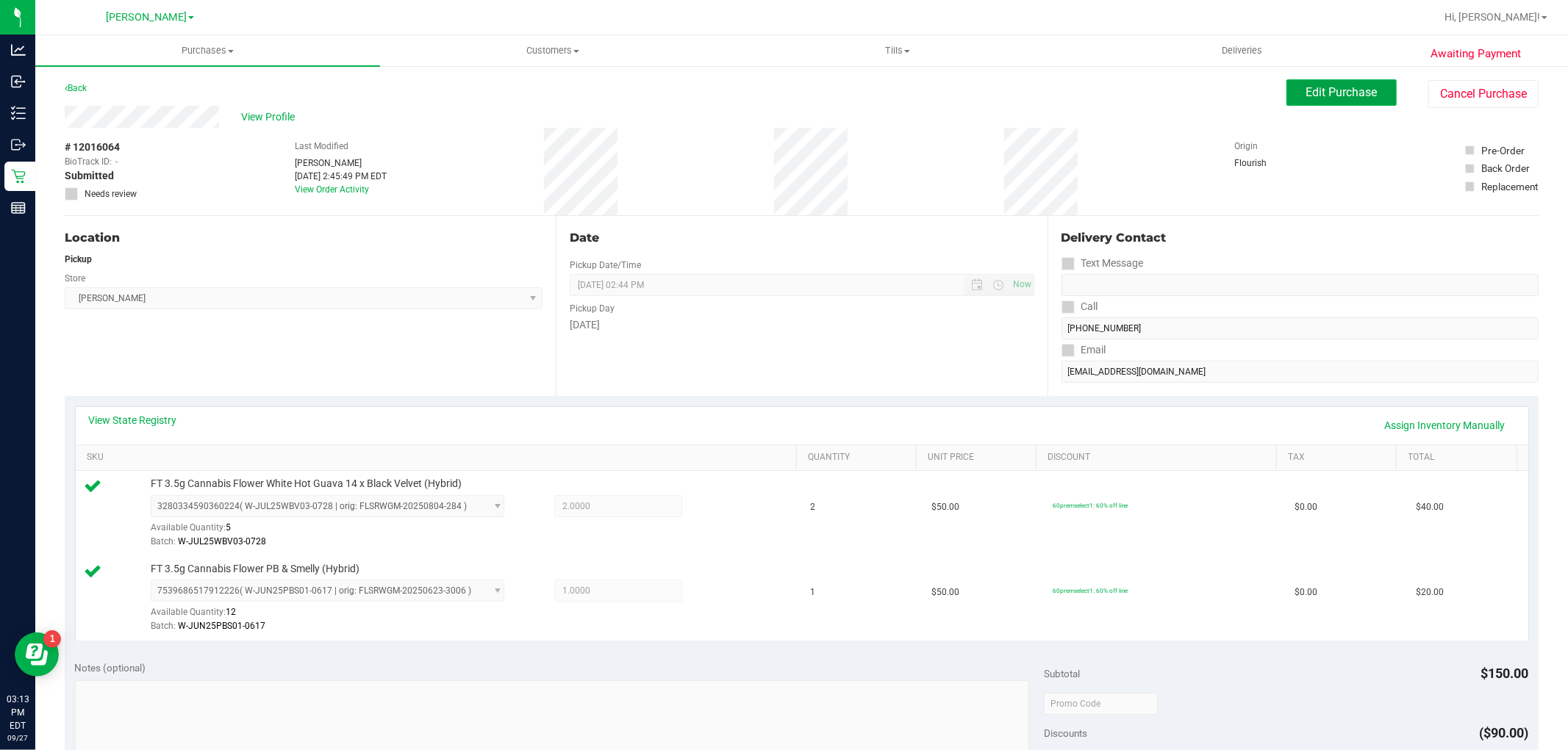
click at [1307, 88] on span "Edit Purchase" at bounding box center [1342, 92] width 71 height 14
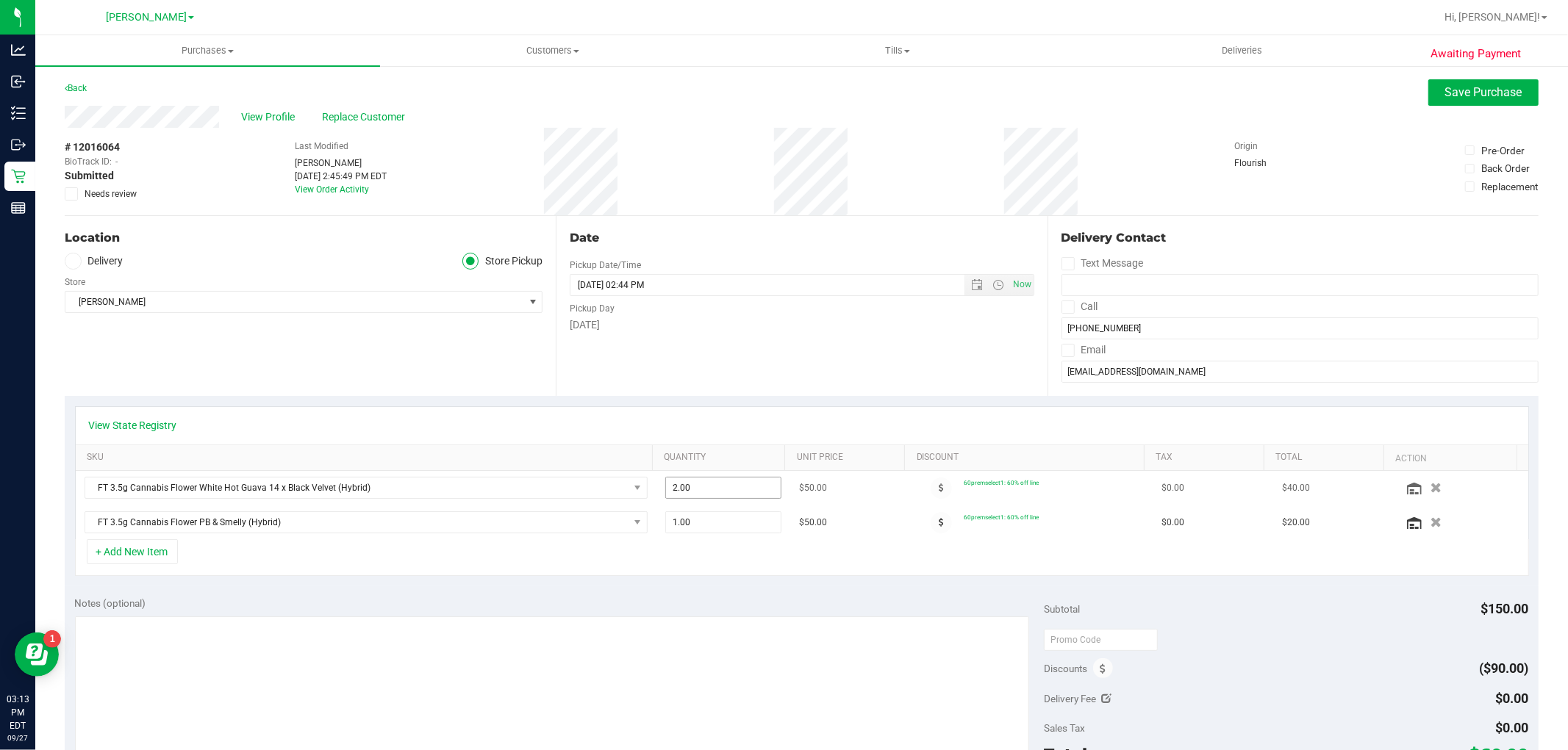
click at [702, 483] on span "2.00 2" at bounding box center [723, 488] width 116 height 22
type input "1"
type input "2.00"
click at [739, 592] on div "Notes (optional) Subtotal $150.00 Discounts ($90.00) Delivery Fee $0.00 Sales T…" at bounding box center [801, 718] width 1474 height 264
click at [1445, 86] on span "Save Purchase" at bounding box center [1483, 92] width 77 height 14
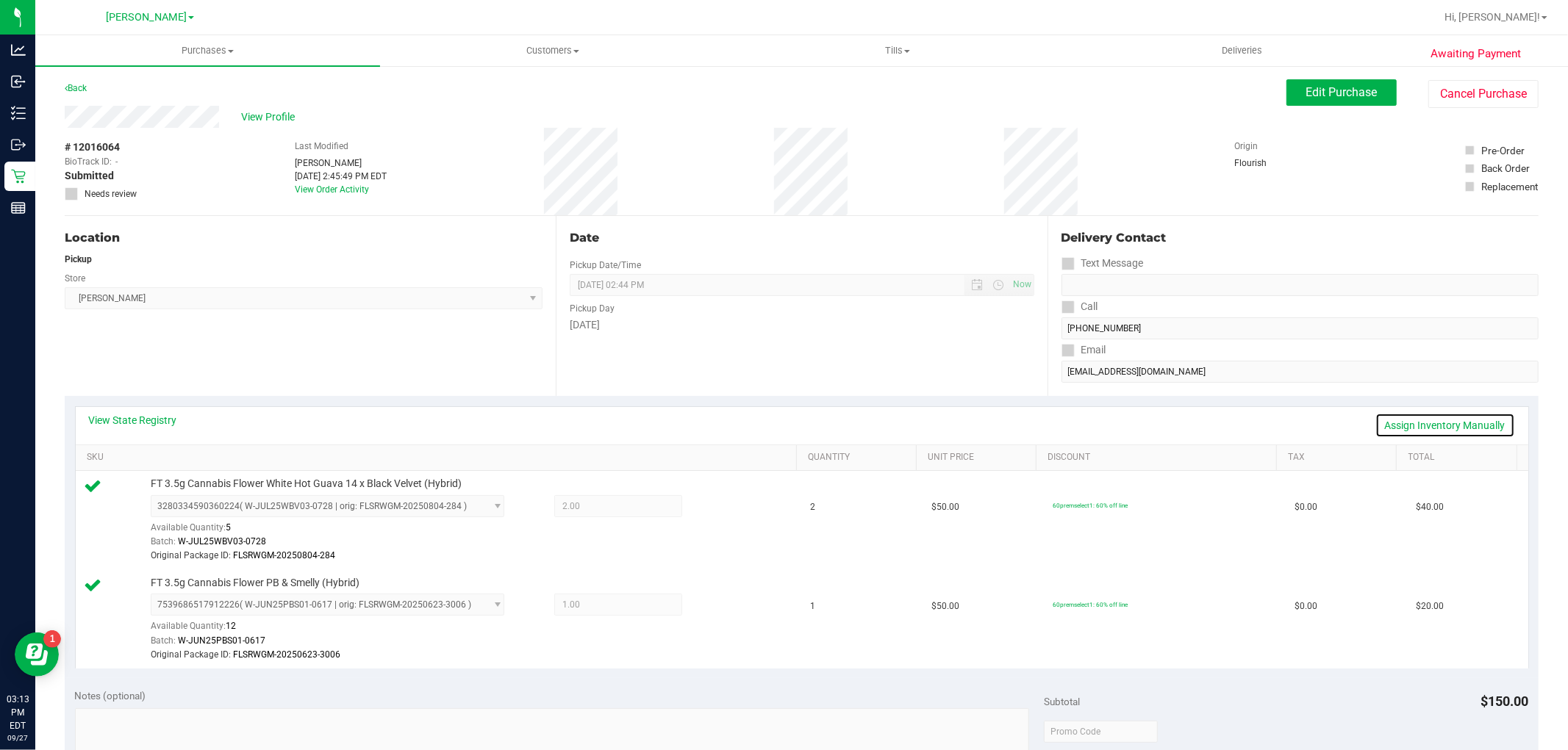
click at [1423, 426] on link "Assign Inventory Manually" at bounding box center [1445, 425] width 140 height 25
click at [711, 512] on icon at bounding box center [719, 507] width 16 height 17
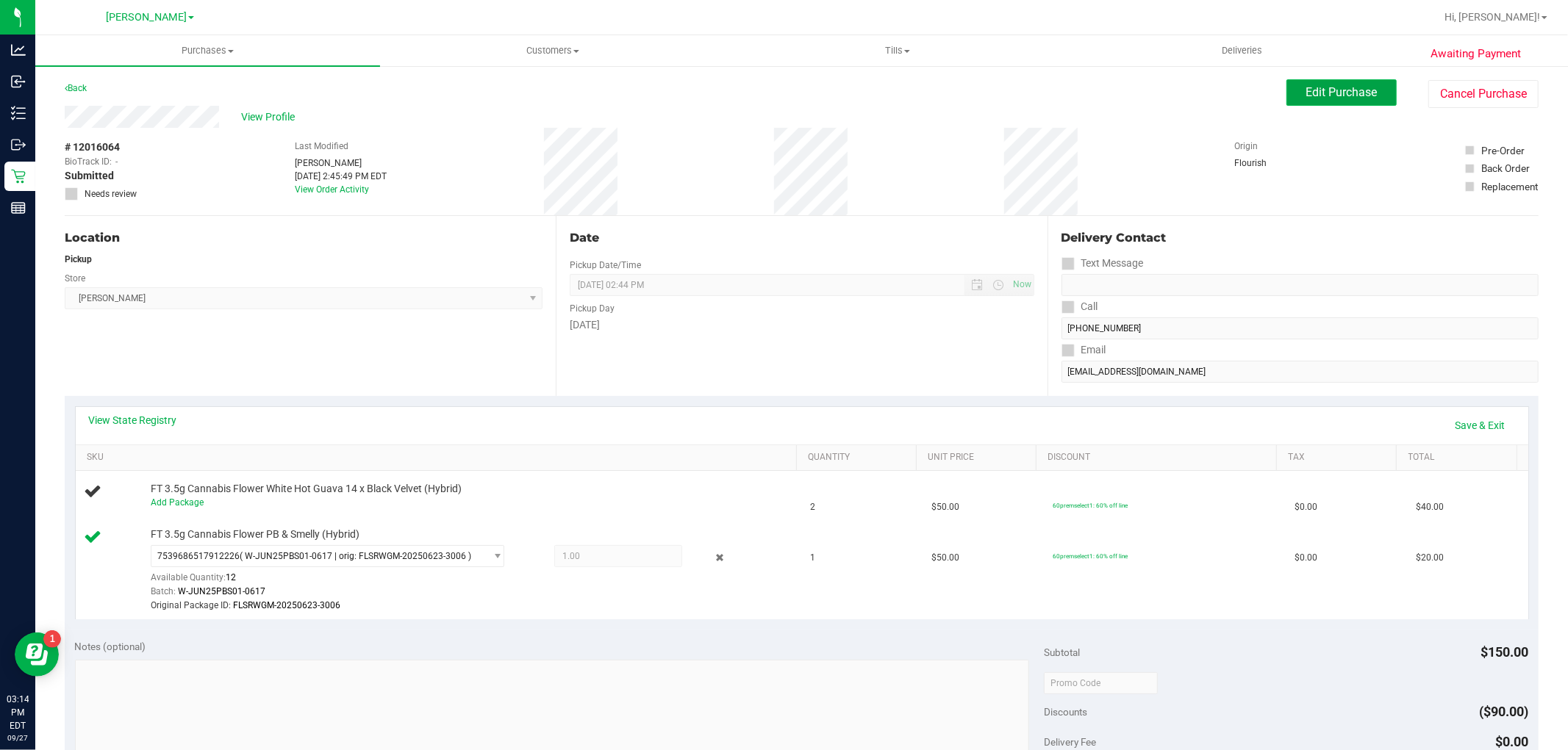
click at [1332, 85] on span "Edit Purchase" at bounding box center [1342, 92] width 71 height 14
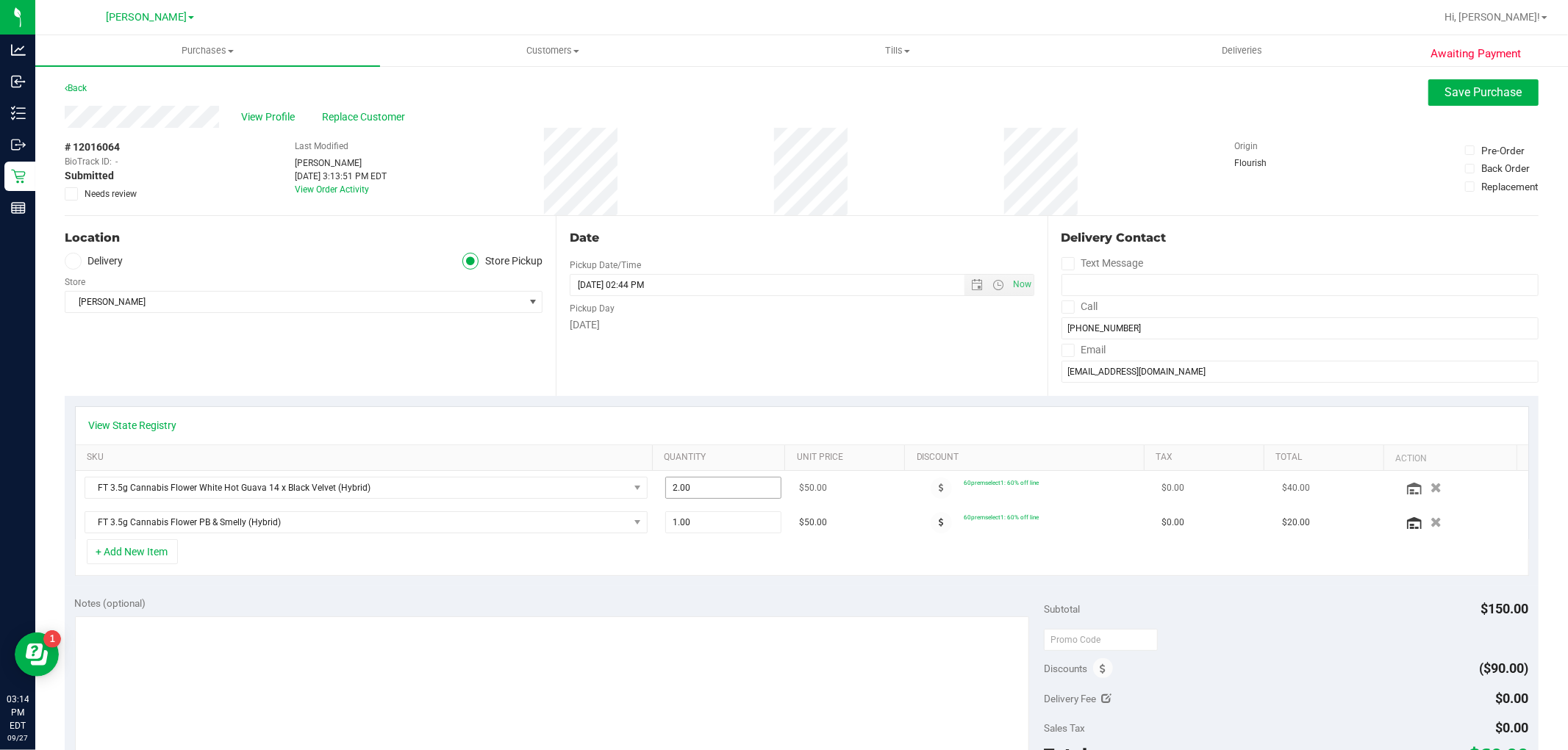
click at [692, 491] on span "2.00 2" at bounding box center [723, 488] width 116 height 22
type input "1"
type input "1.00"
click at [827, 369] on div "Date Pickup Date/Time [DATE] Now [DATE] 02:44 PM Now Pickup Day [DATE]" at bounding box center [801, 306] width 491 height 180
click at [1428, 97] on button "Save Purchase" at bounding box center [1483, 92] width 110 height 26
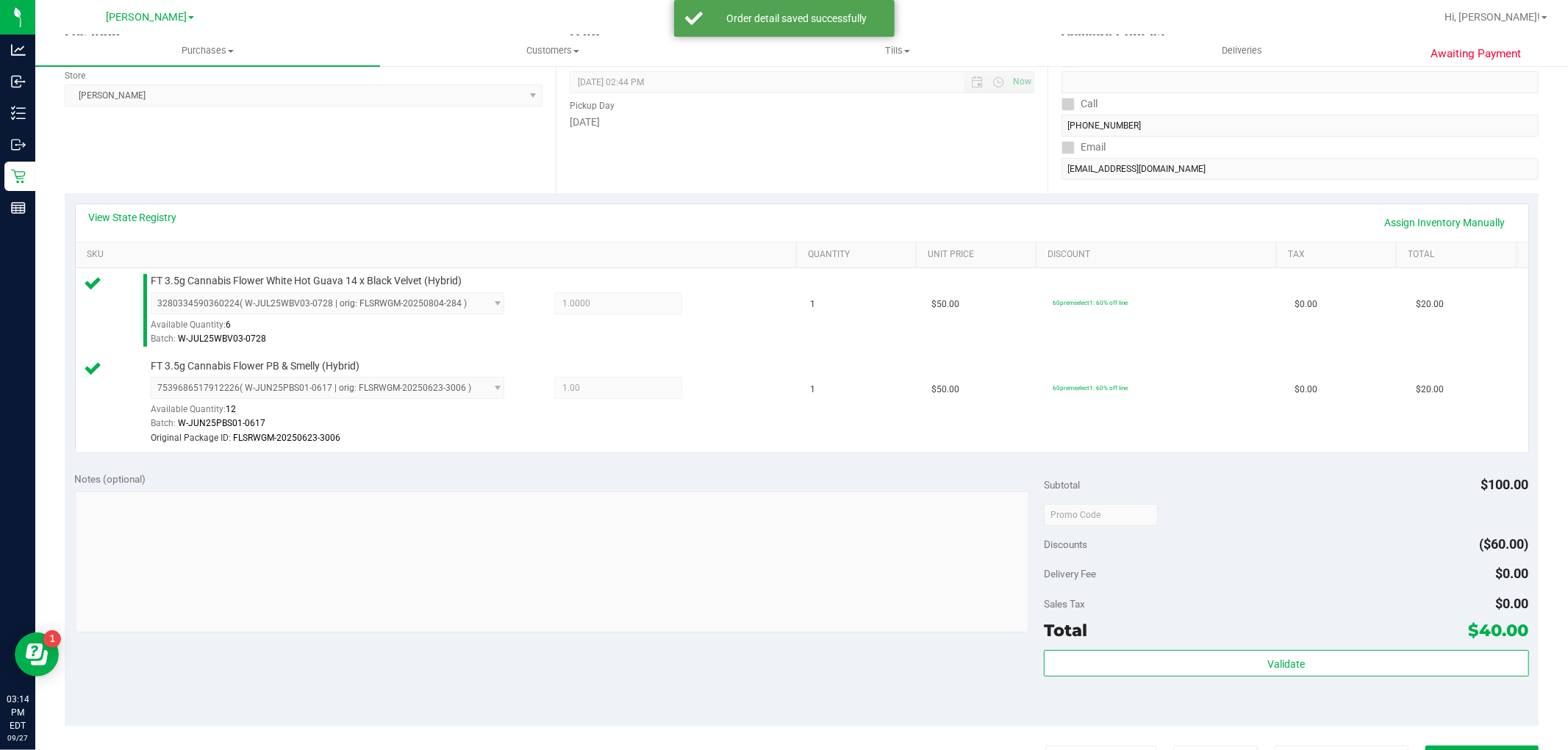
scroll to position [245, 0]
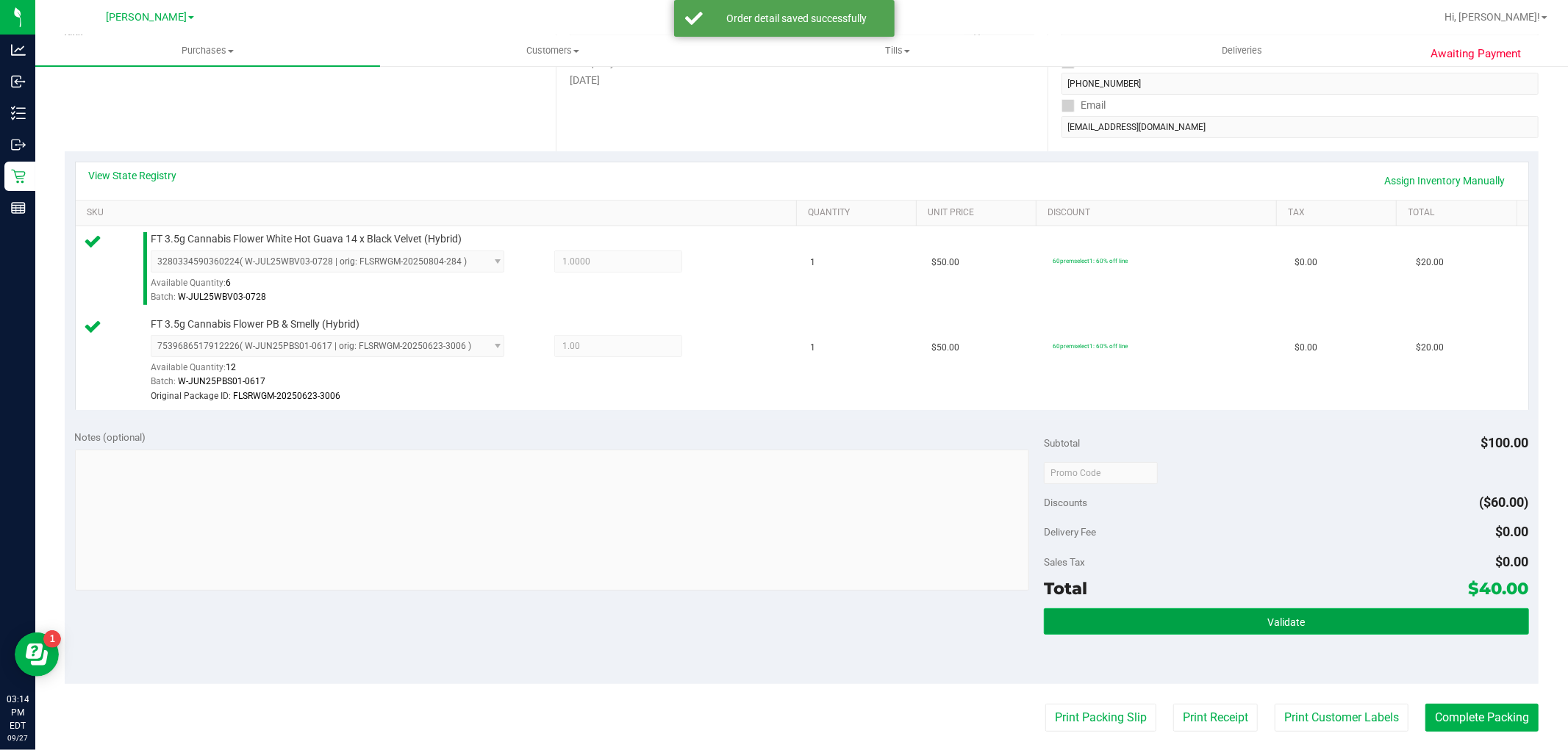
click at [1229, 622] on button "Validate" at bounding box center [1286, 621] width 485 height 26
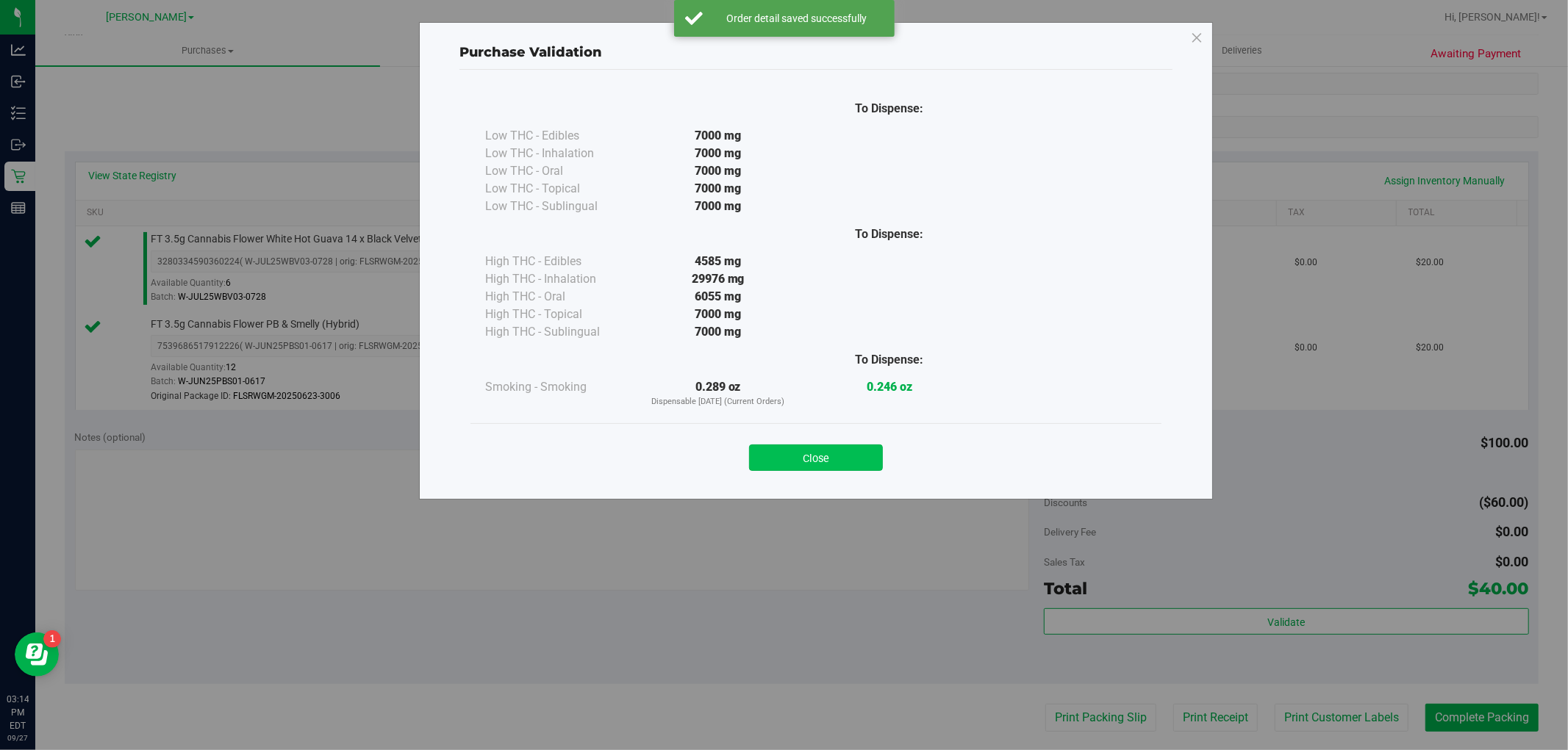
click at [798, 466] on button "Close" at bounding box center [816, 457] width 134 height 26
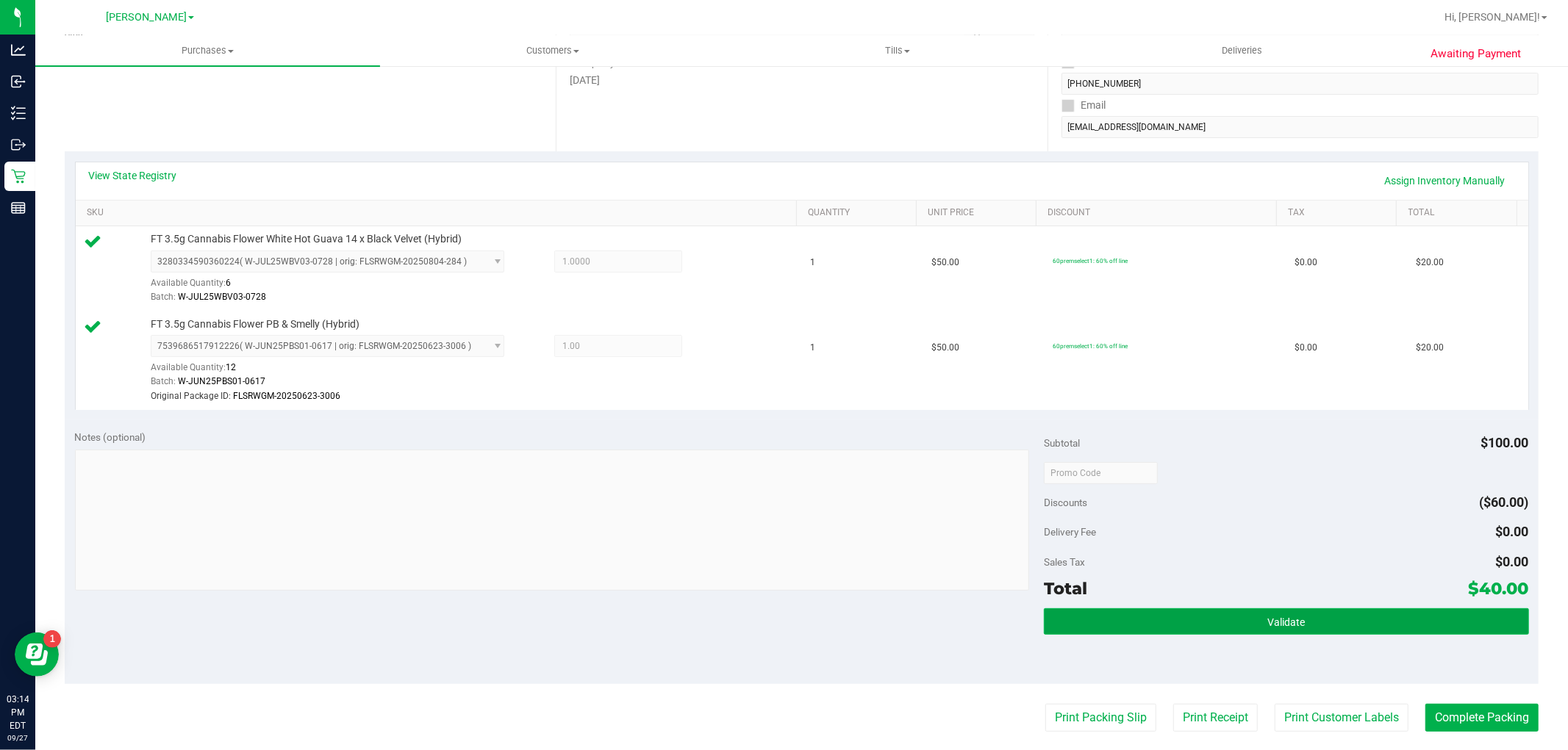
click at [1114, 613] on button "Validate" at bounding box center [1286, 621] width 485 height 26
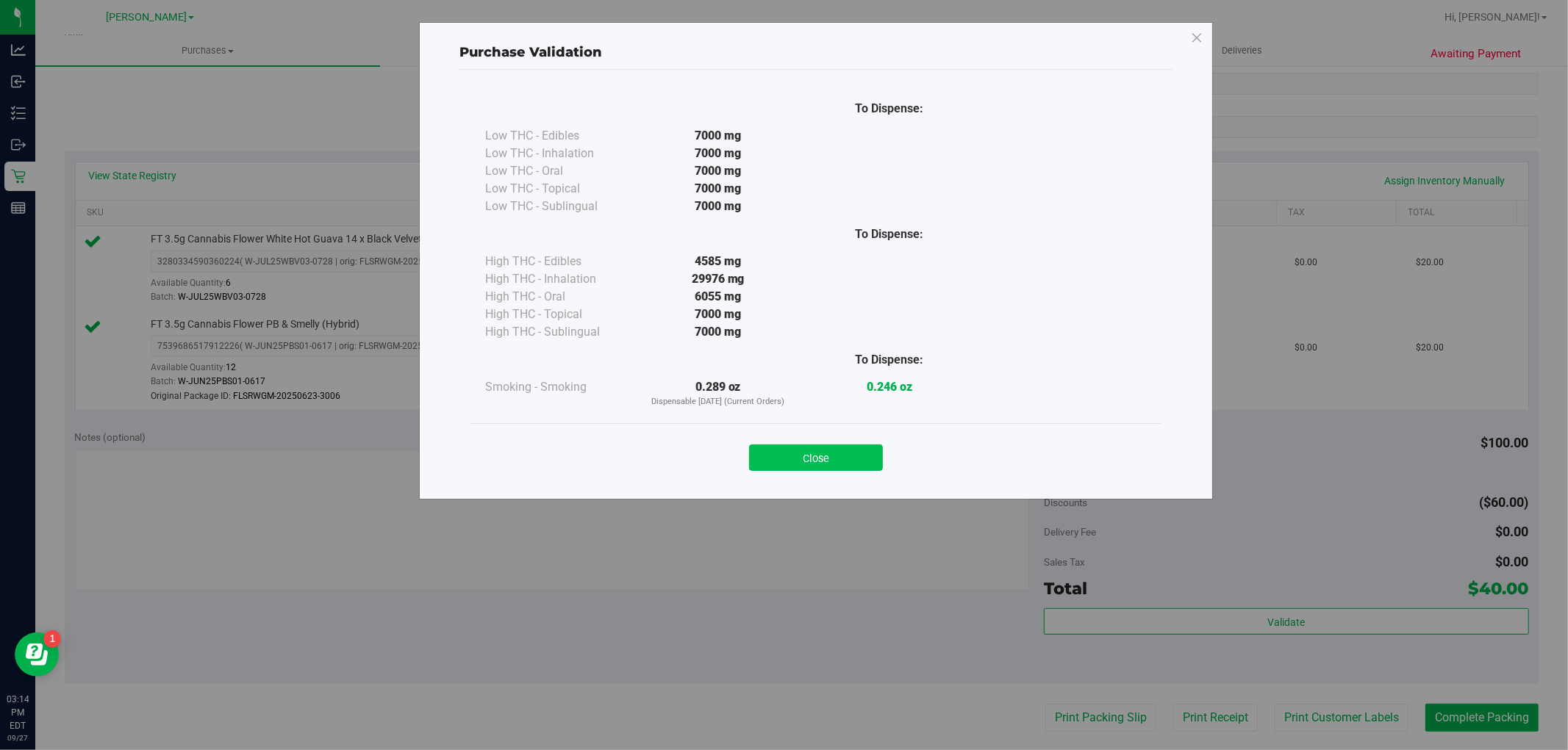
click at [804, 459] on button "Close" at bounding box center [816, 457] width 134 height 26
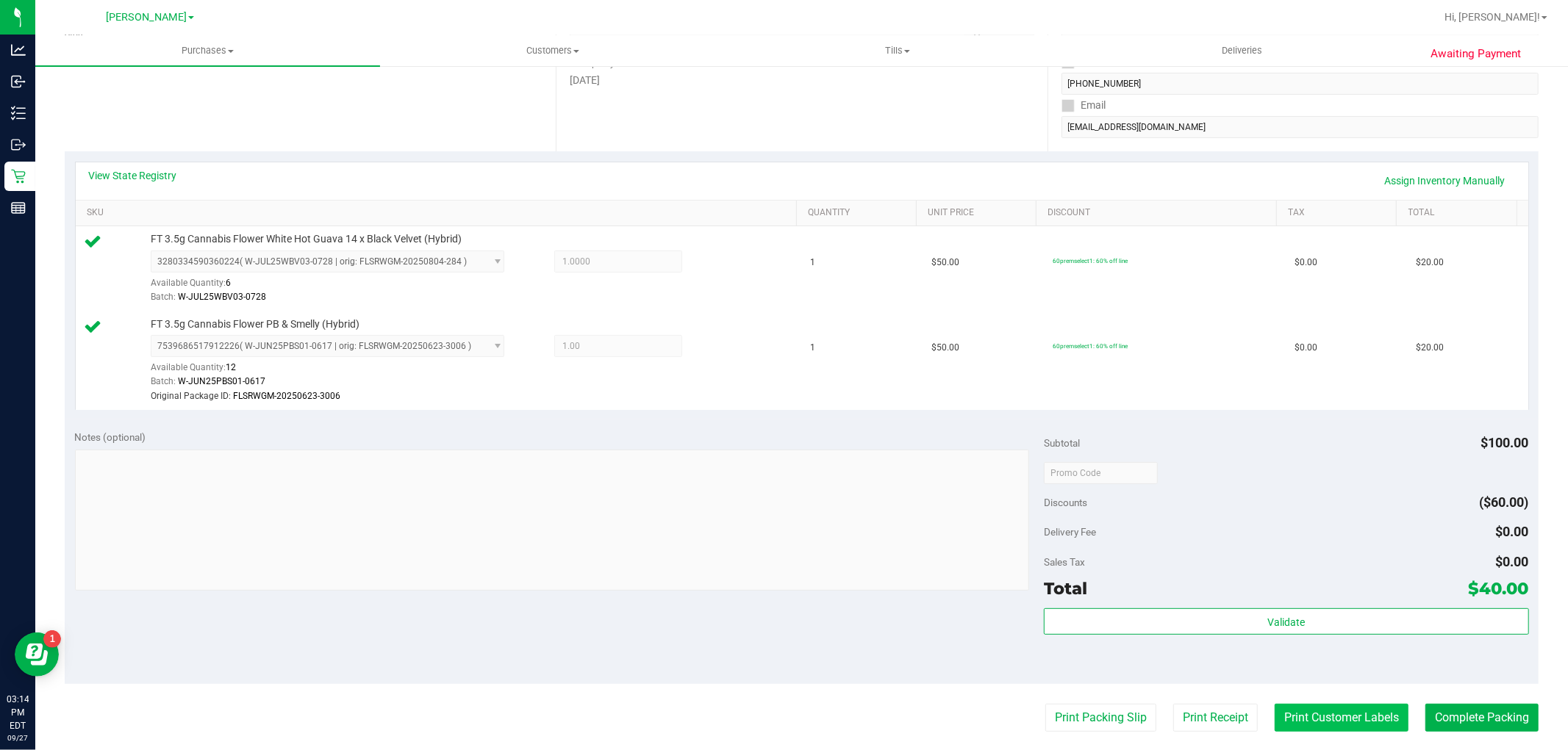
click at [1347, 717] on button "Print Customer Labels" at bounding box center [1342, 718] width 134 height 28
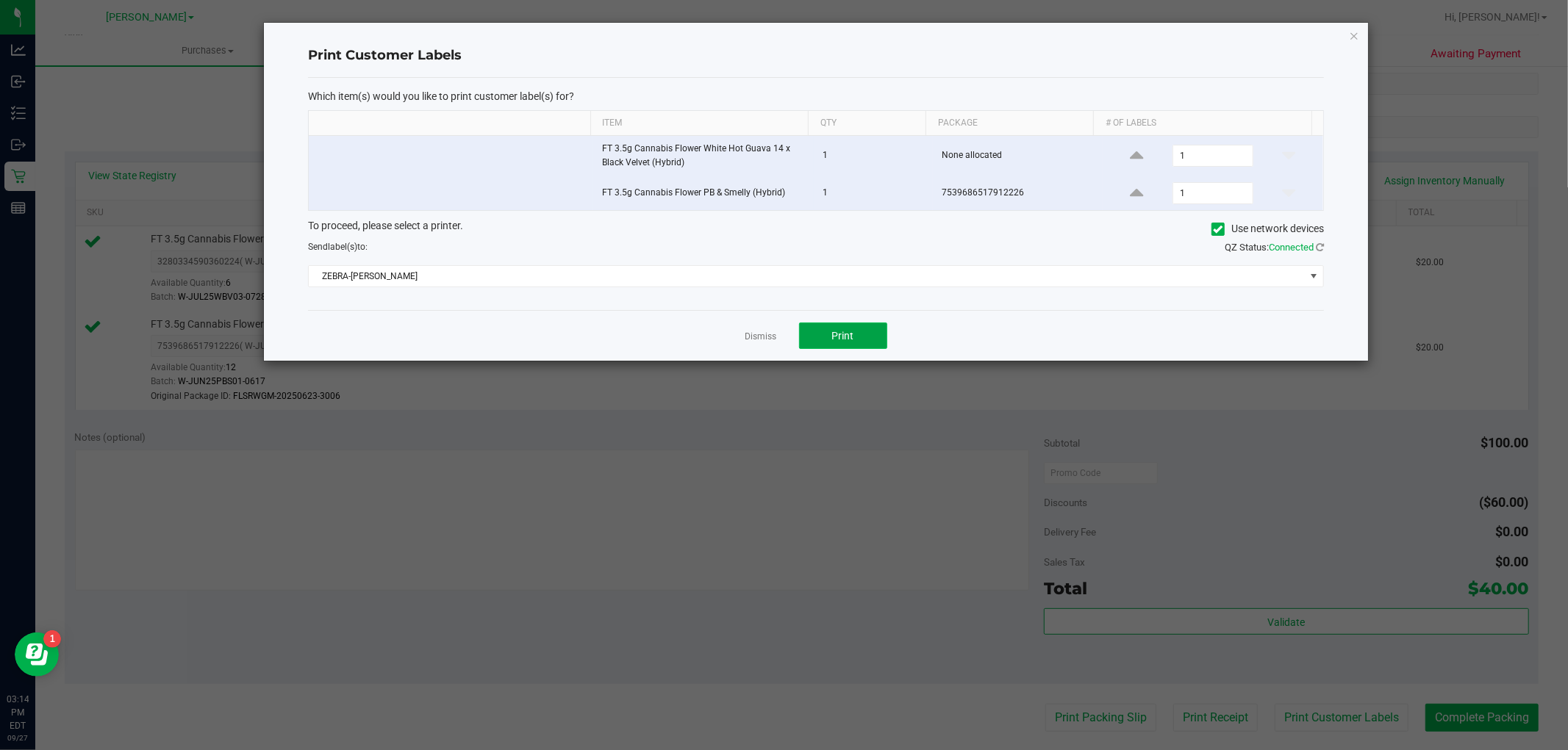
click at [853, 334] on span "Print" at bounding box center [843, 336] width 22 height 12
click at [1352, 37] on icon "button" at bounding box center [1354, 35] width 11 height 18
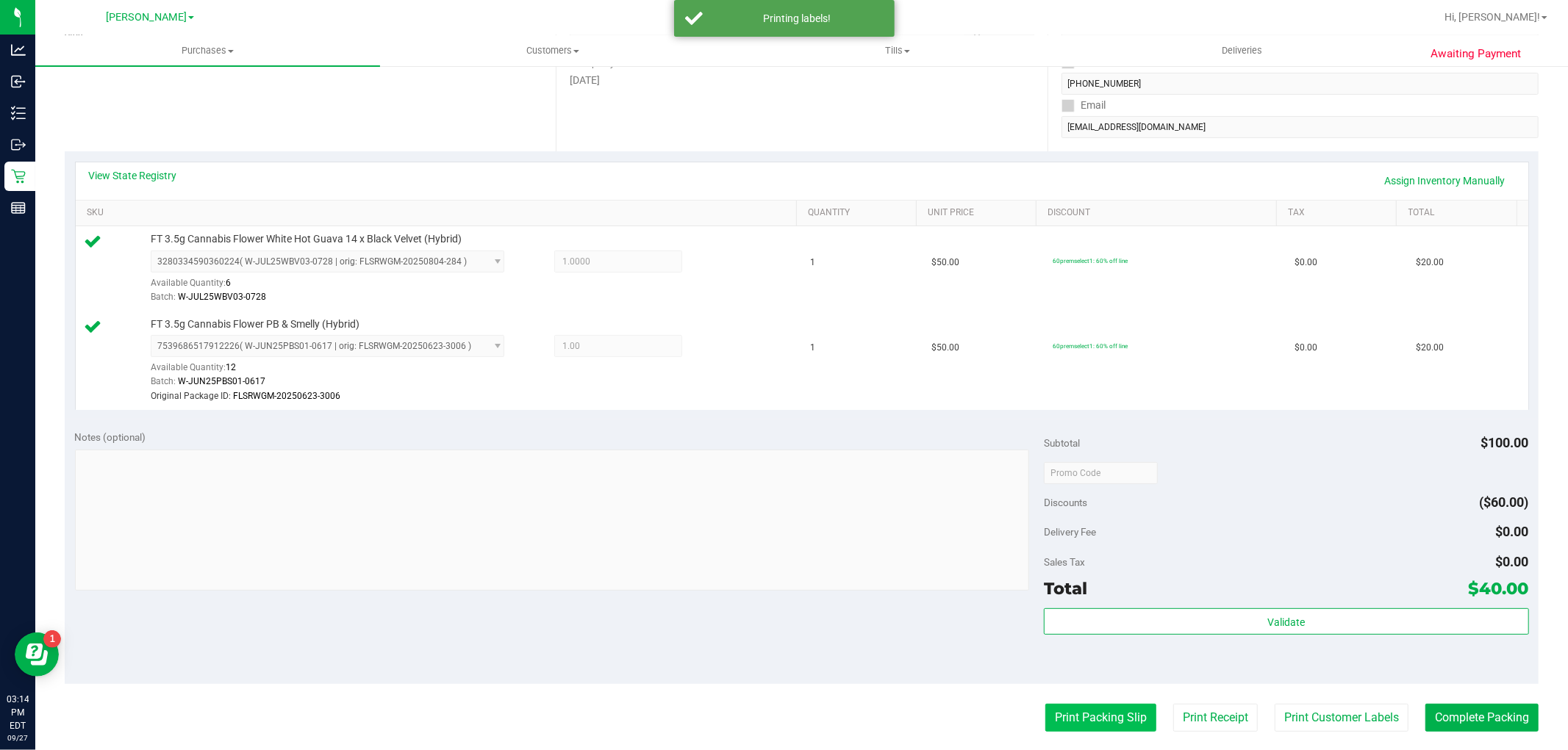
click at [1048, 725] on button "Print Packing Slip" at bounding box center [1102, 718] width 111 height 28
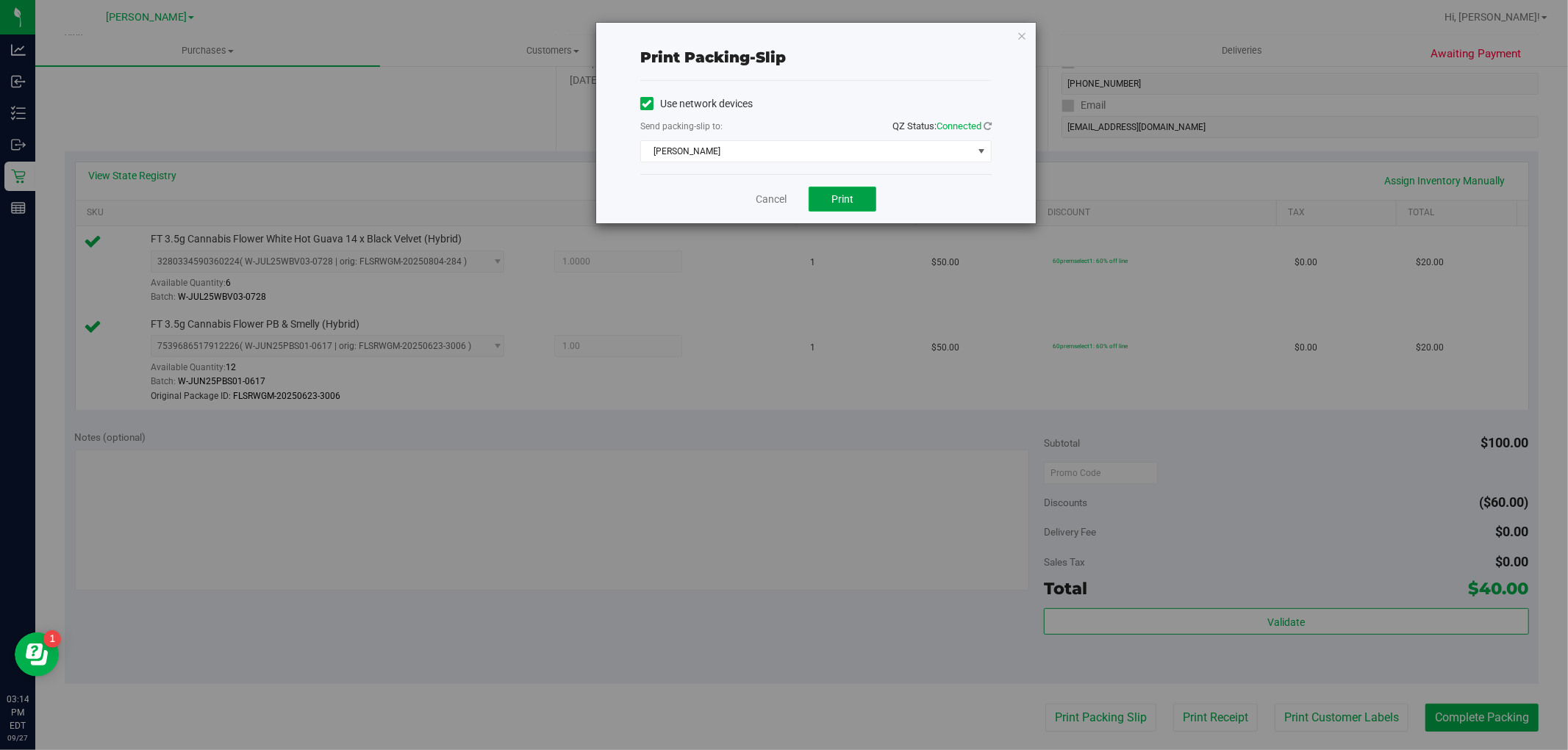
click at [855, 207] on button "Print" at bounding box center [842, 199] width 67 height 25
click at [1020, 39] on icon "button" at bounding box center [1022, 35] width 11 height 18
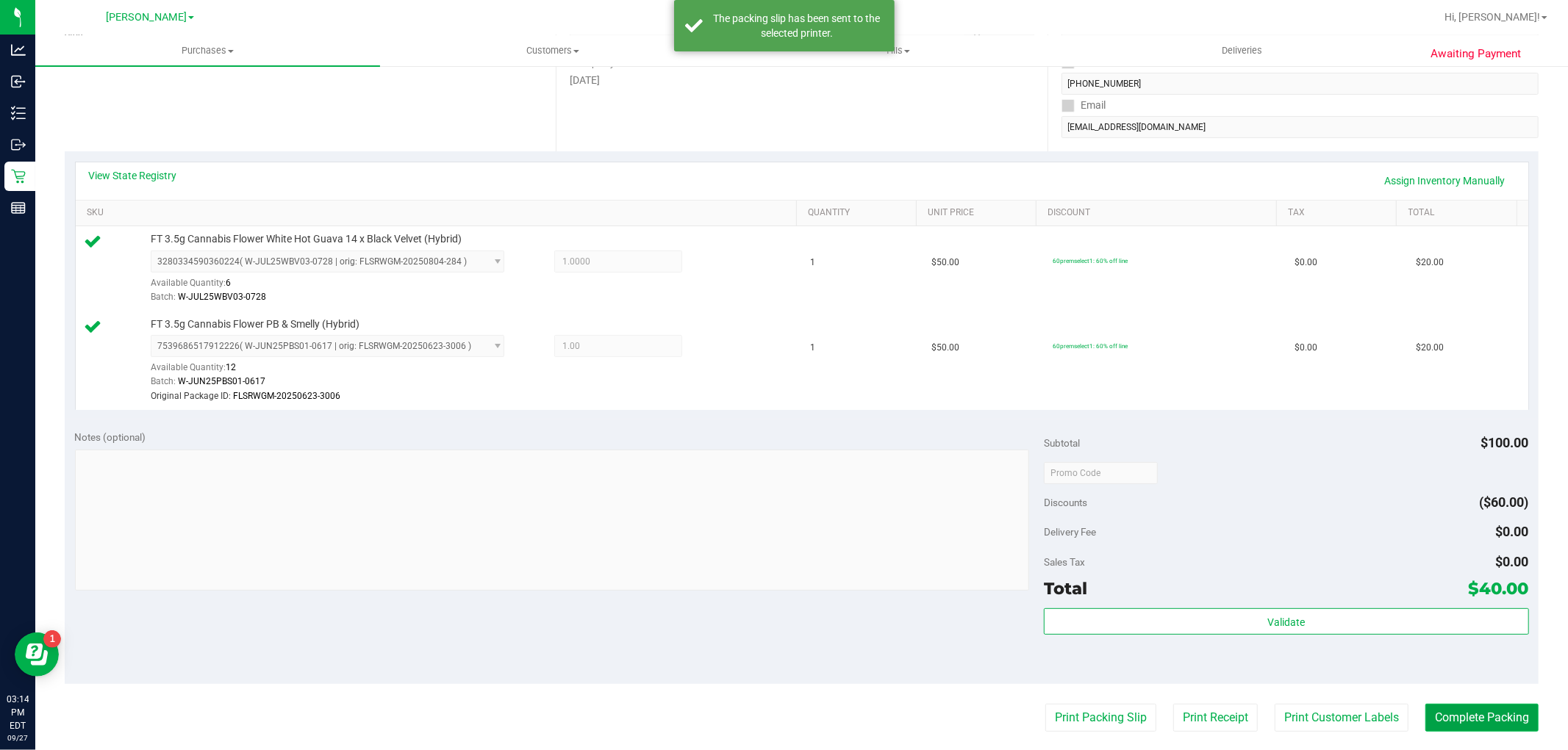
click at [1464, 723] on button "Complete Packing" at bounding box center [1482, 718] width 113 height 28
